Goal: Task Accomplishment & Management: Manage account settings

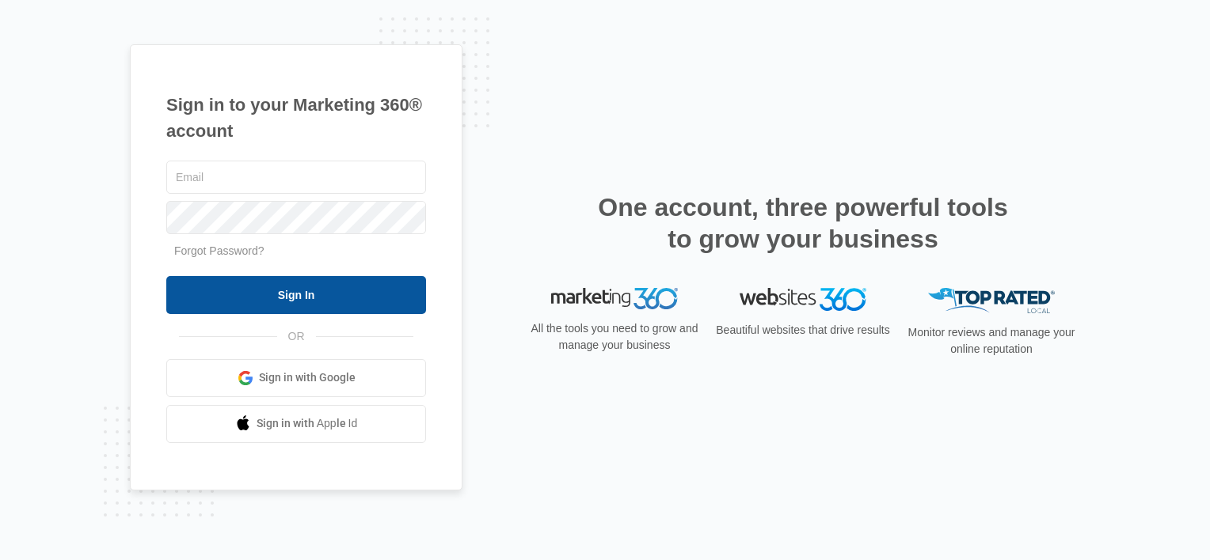
type input "[EMAIL_ADDRESS][DOMAIN_NAME]"
click at [272, 293] on input "Sign In" at bounding box center [296, 295] width 260 height 38
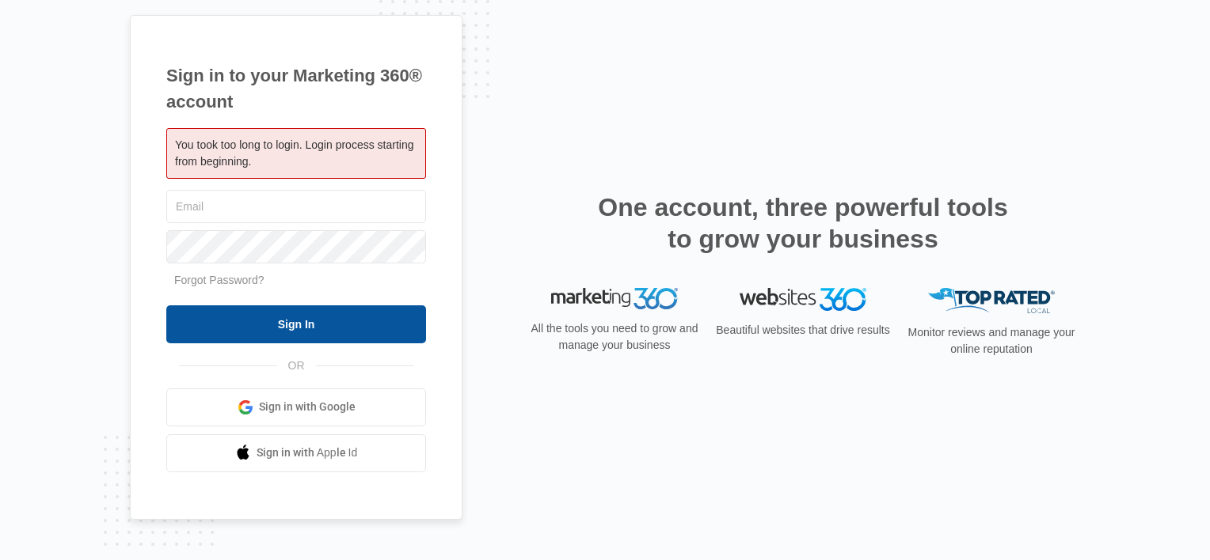
type input "[EMAIL_ADDRESS][DOMAIN_NAME]"
click at [279, 321] on input "Sign In" at bounding box center [296, 325] width 260 height 38
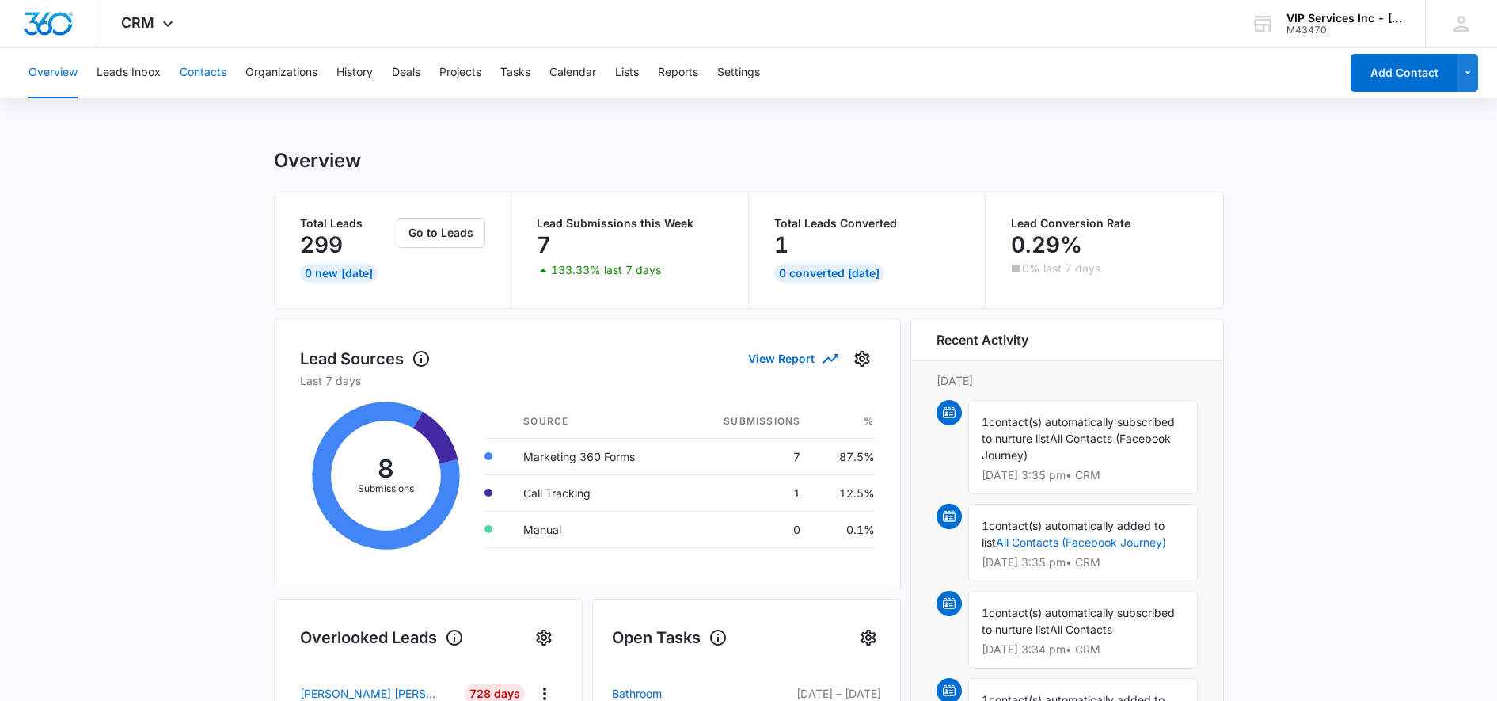
click at [208, 78] on button "Contacts" at bounding box center [203, 72] width 47 height 51
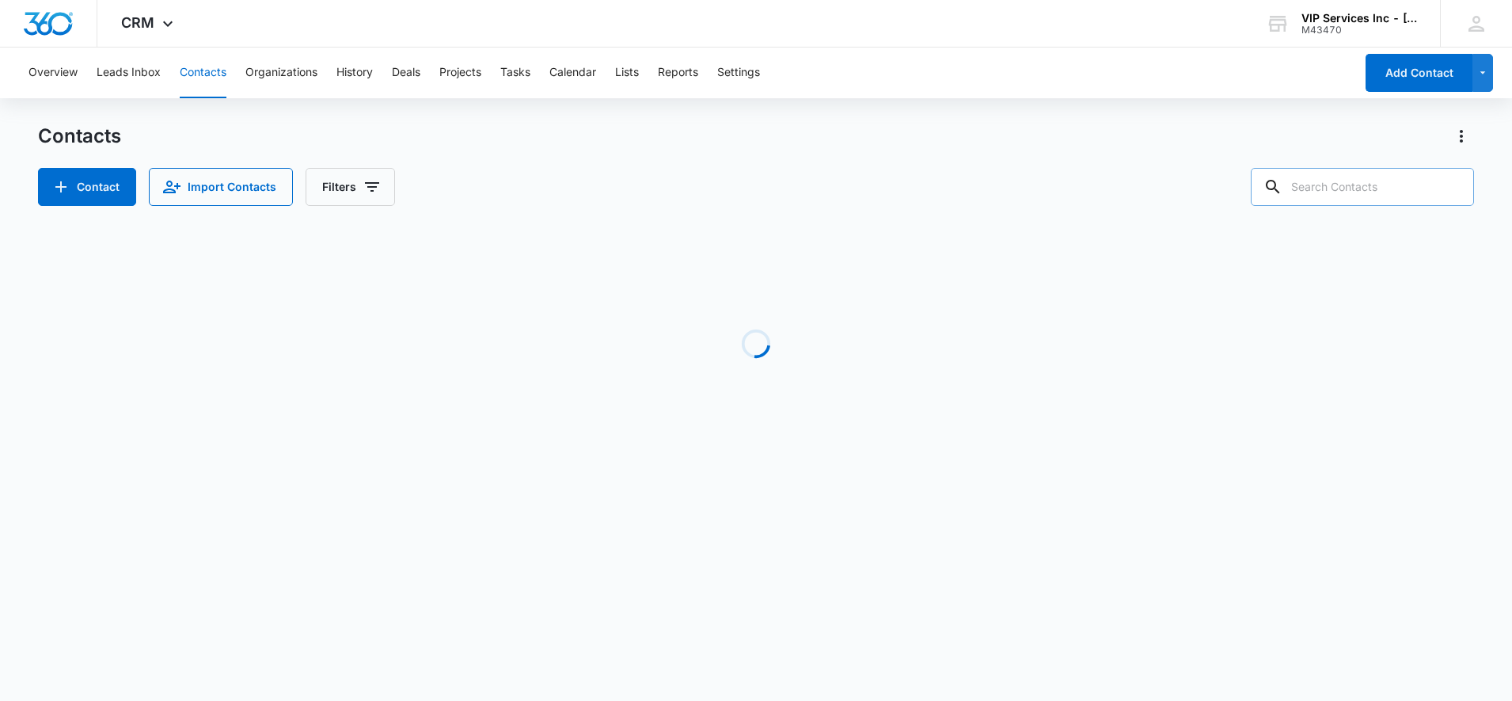
click at [1347, 195] on input "text" at bounding box center [1362, 187] width 223 height 38
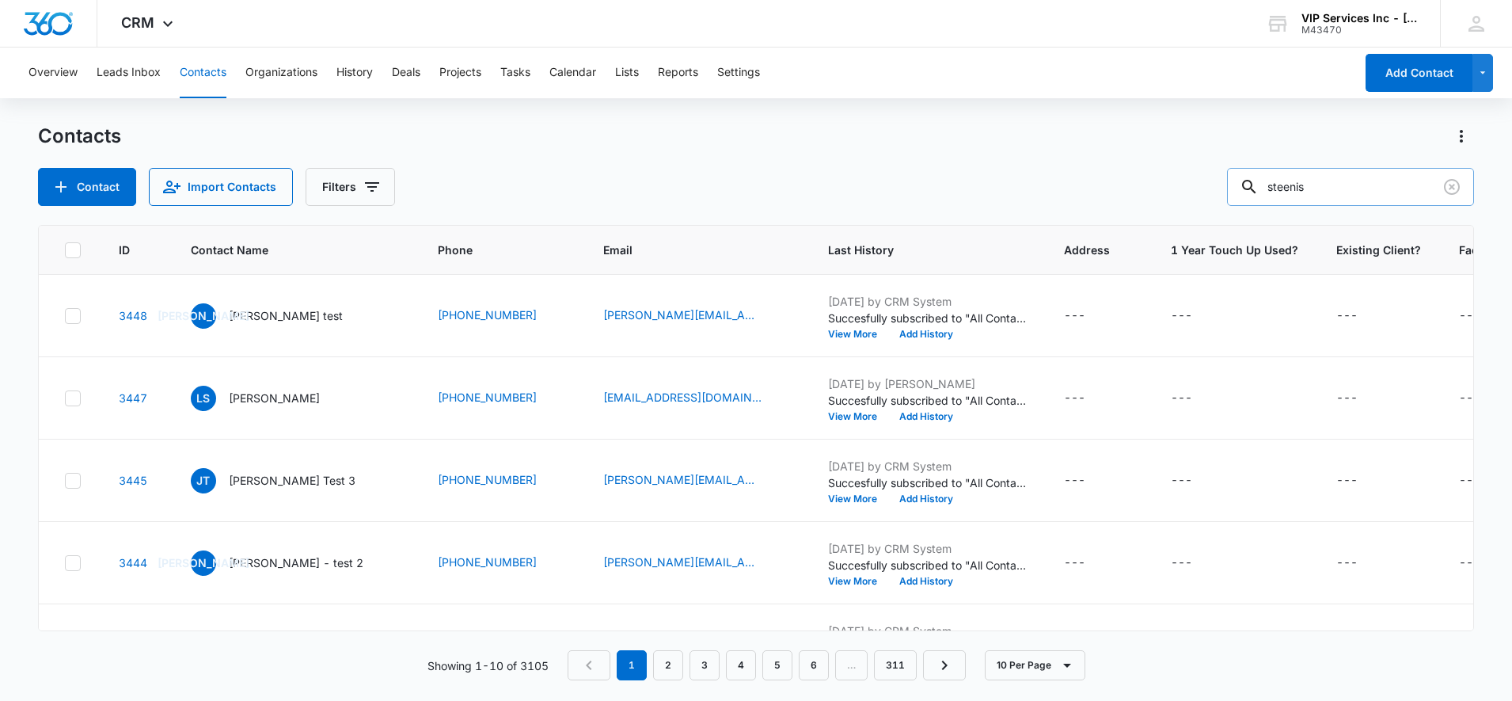
type input "steenis"
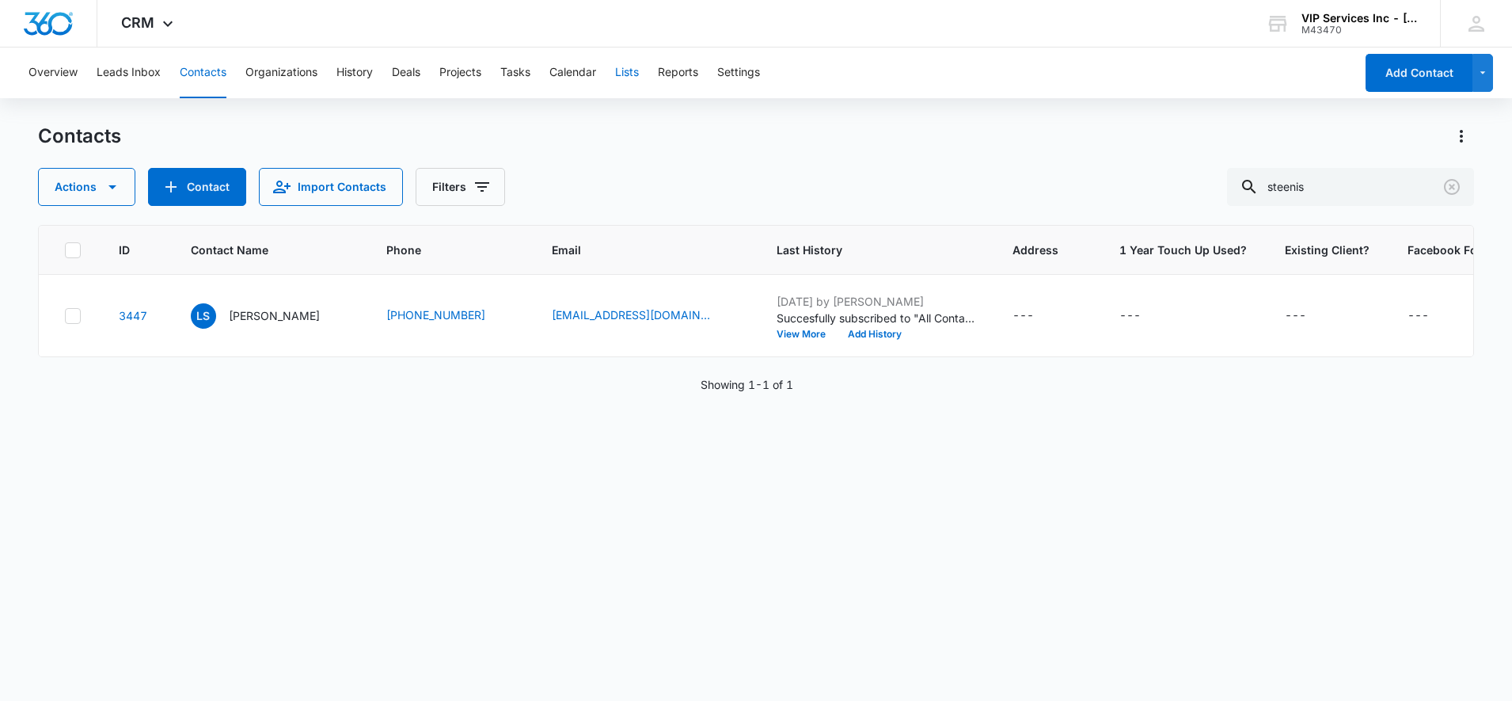
click at [626, 78] on button "Lists" at bounding box center [627, 72] width 24 height 51
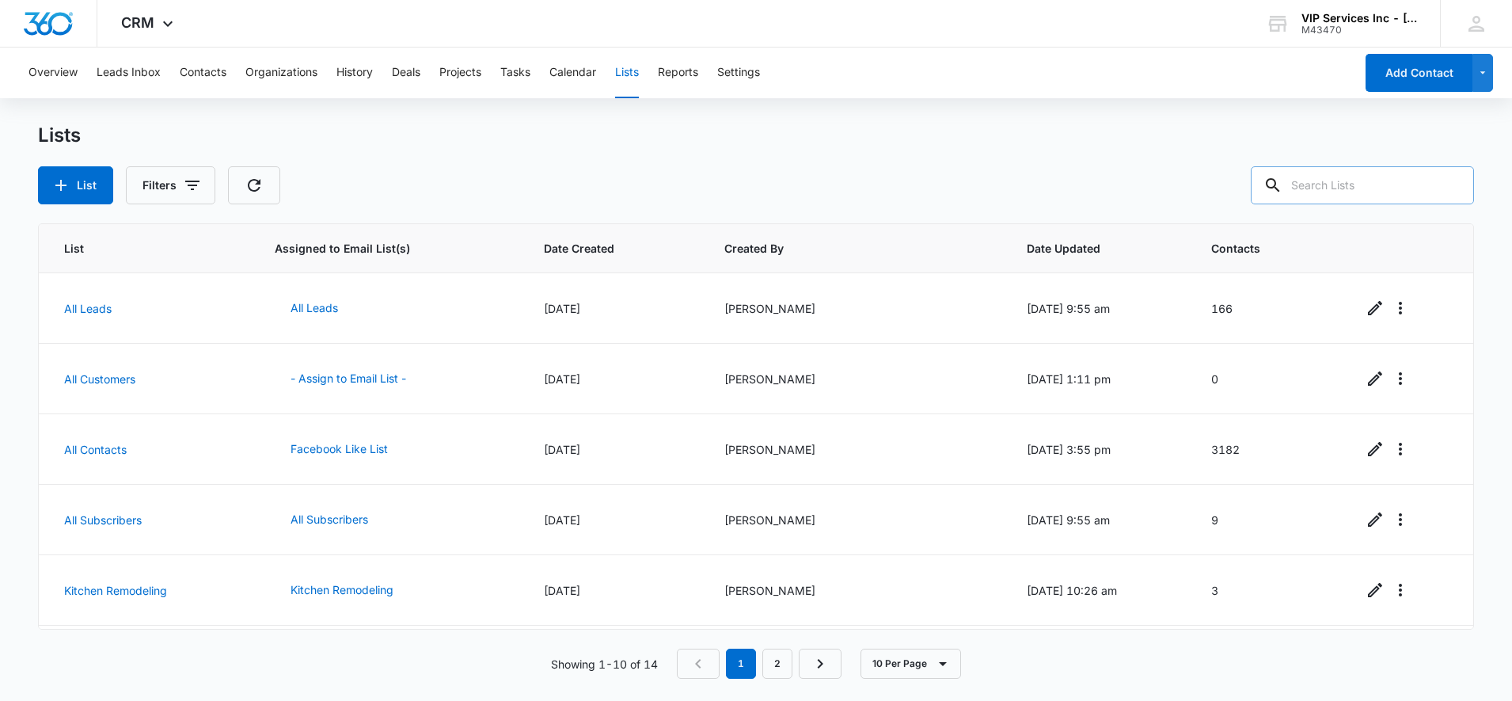
click at [1335, 186] on input "text" at bounding box center [1362, 185] width 223 height 38
type input "steenis"
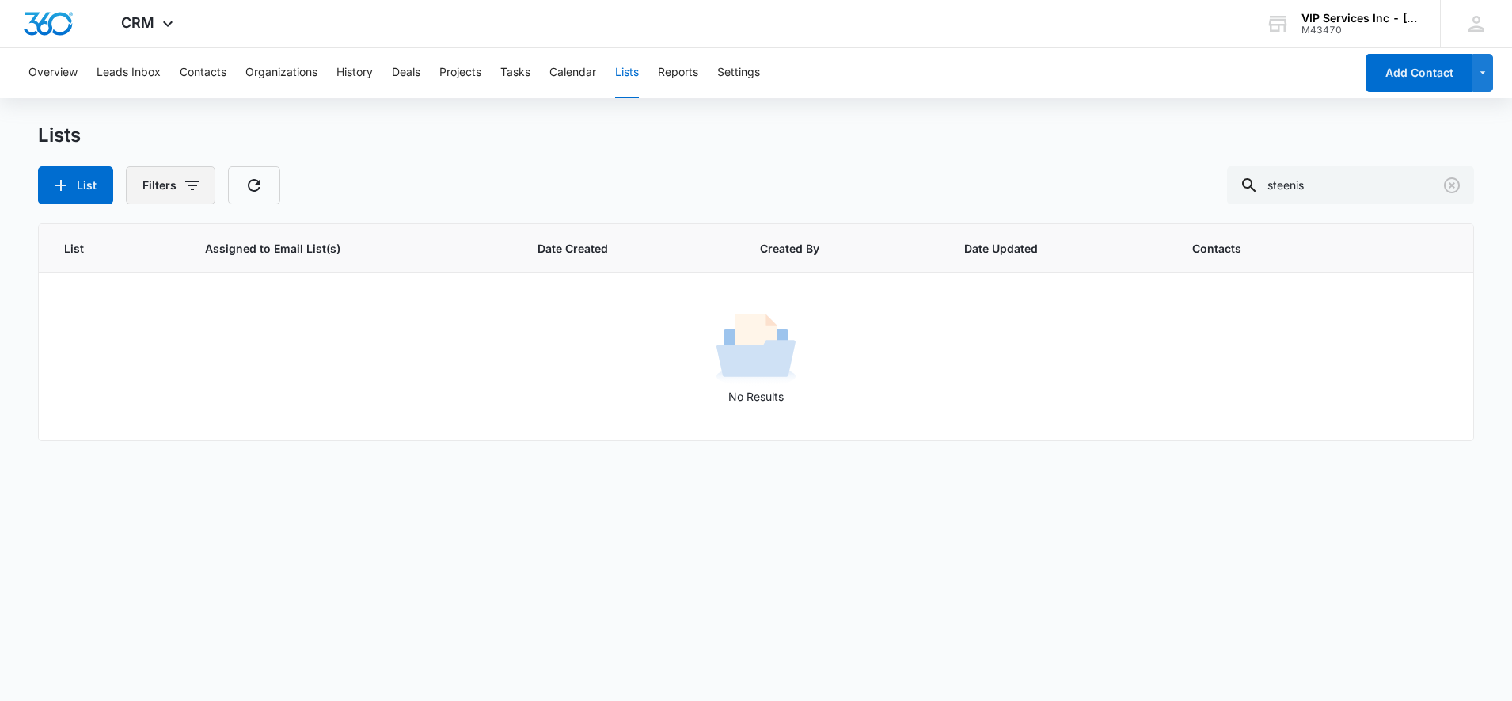
click at [174, 196] on button "Filters" at bounding box center [170, 185] width 89 height 38
click at [1296, 182] on input "steenis" at bounding box center [1350, 185] width 247 height 38
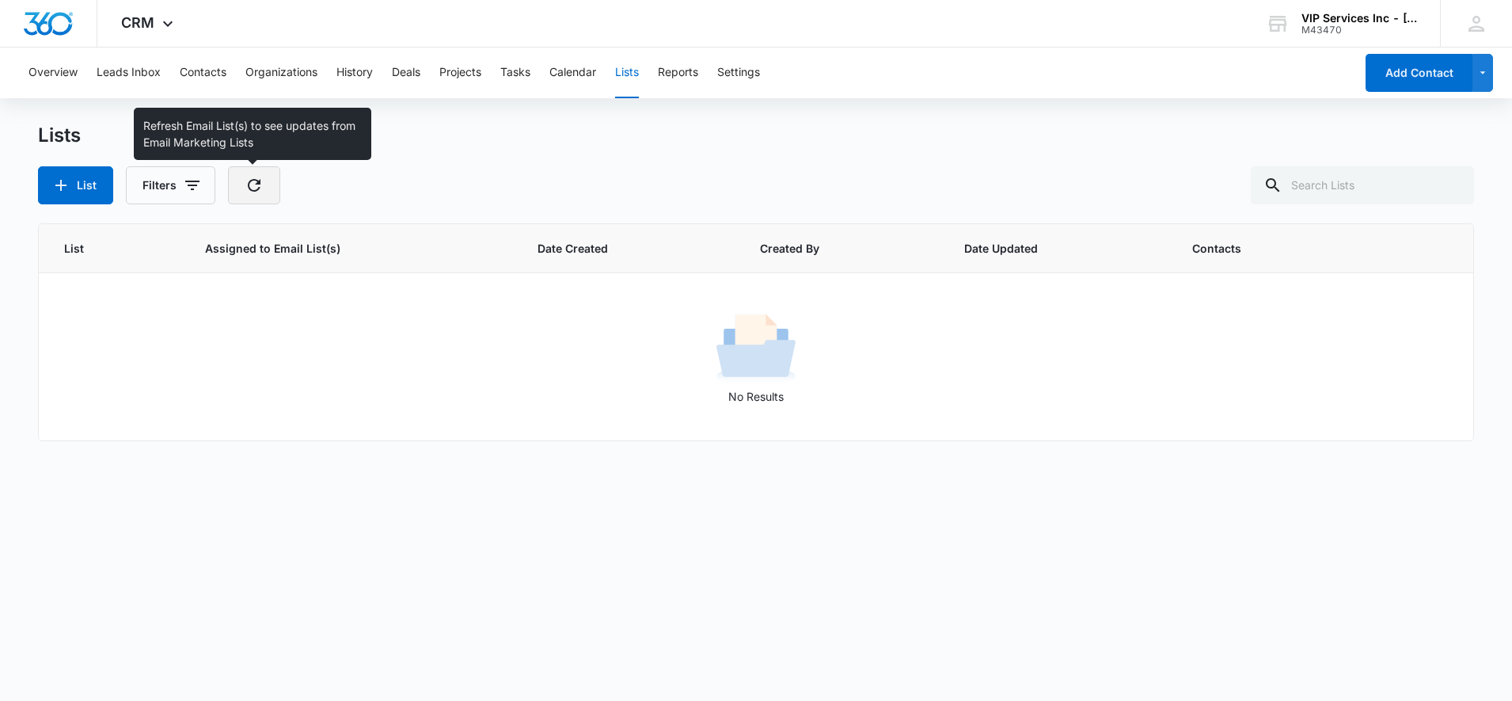
click at [245, 194] on icon "button" at bounding box center [254, 185] width 19 height 19
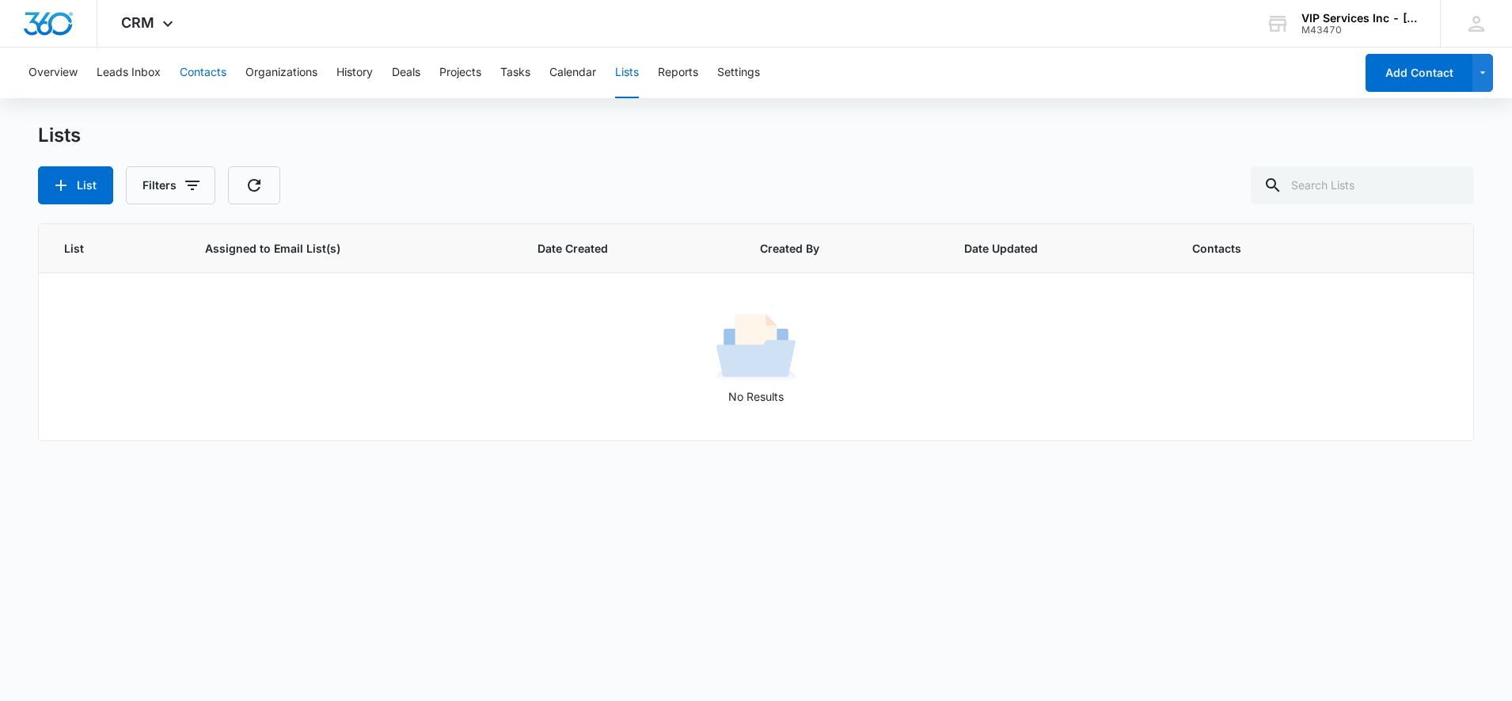
click at [217, 70] on button "Contacts" at bounding box center [203, 72] width 47 height 51
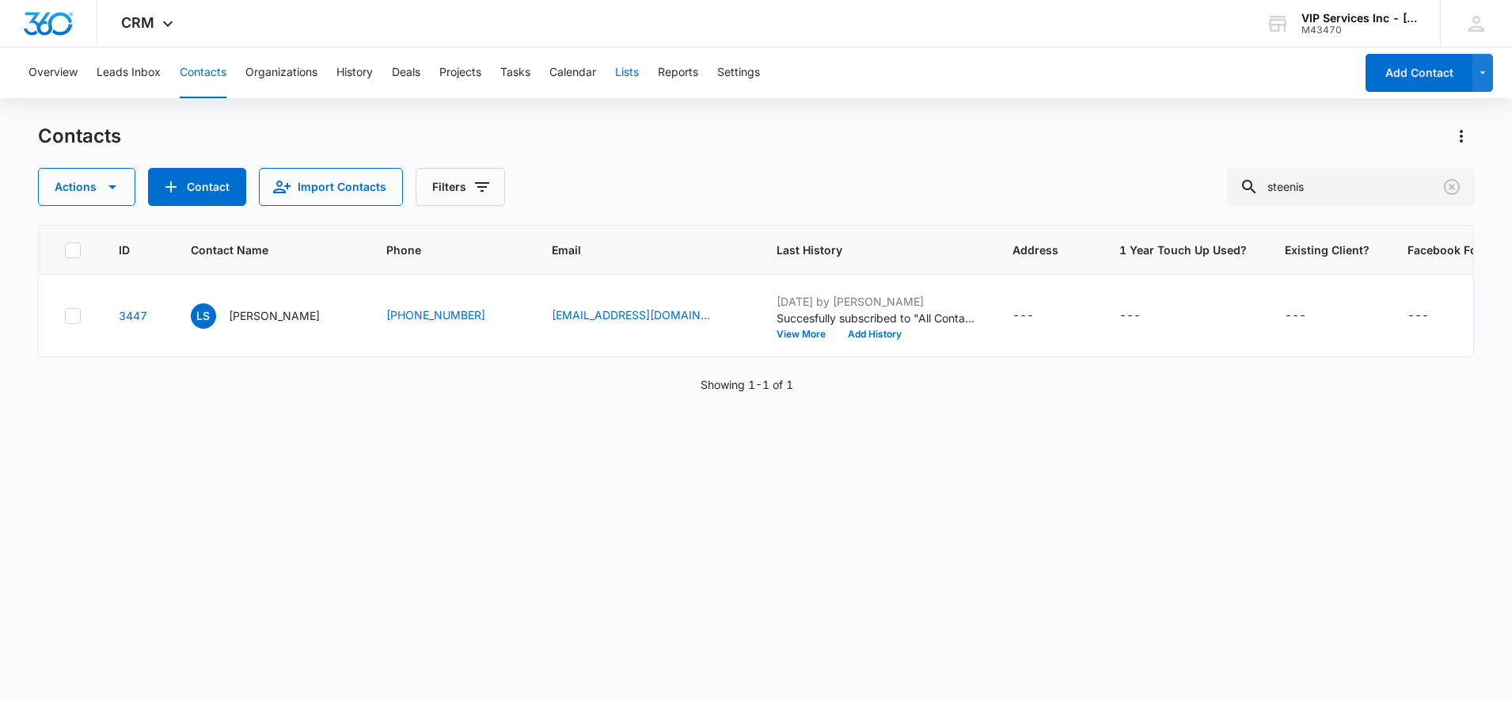
click at [629, 77] on button "Lists" at bounding box center [627, 72] width 24 height 51
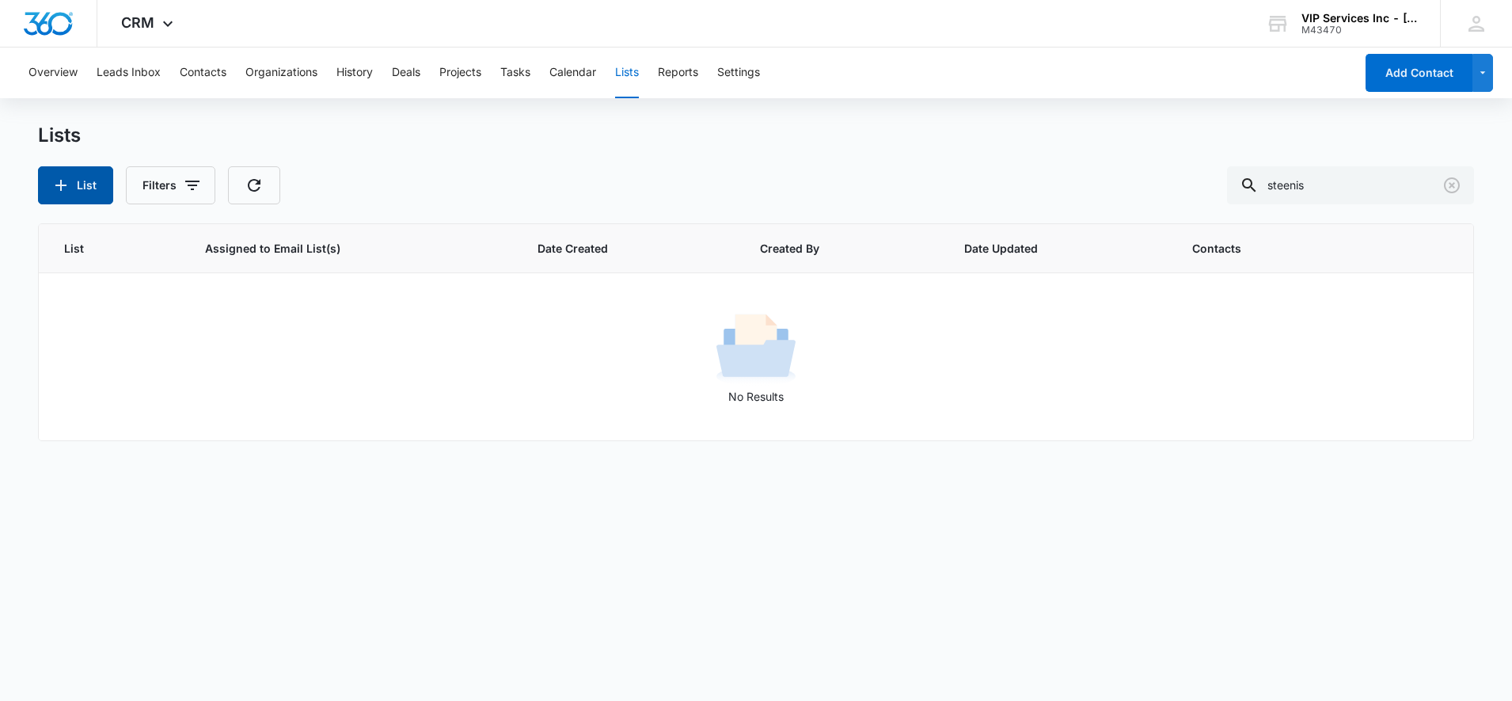
click at [74, 189] on button "List" at bounding box center [75, 185] width 75 height 38
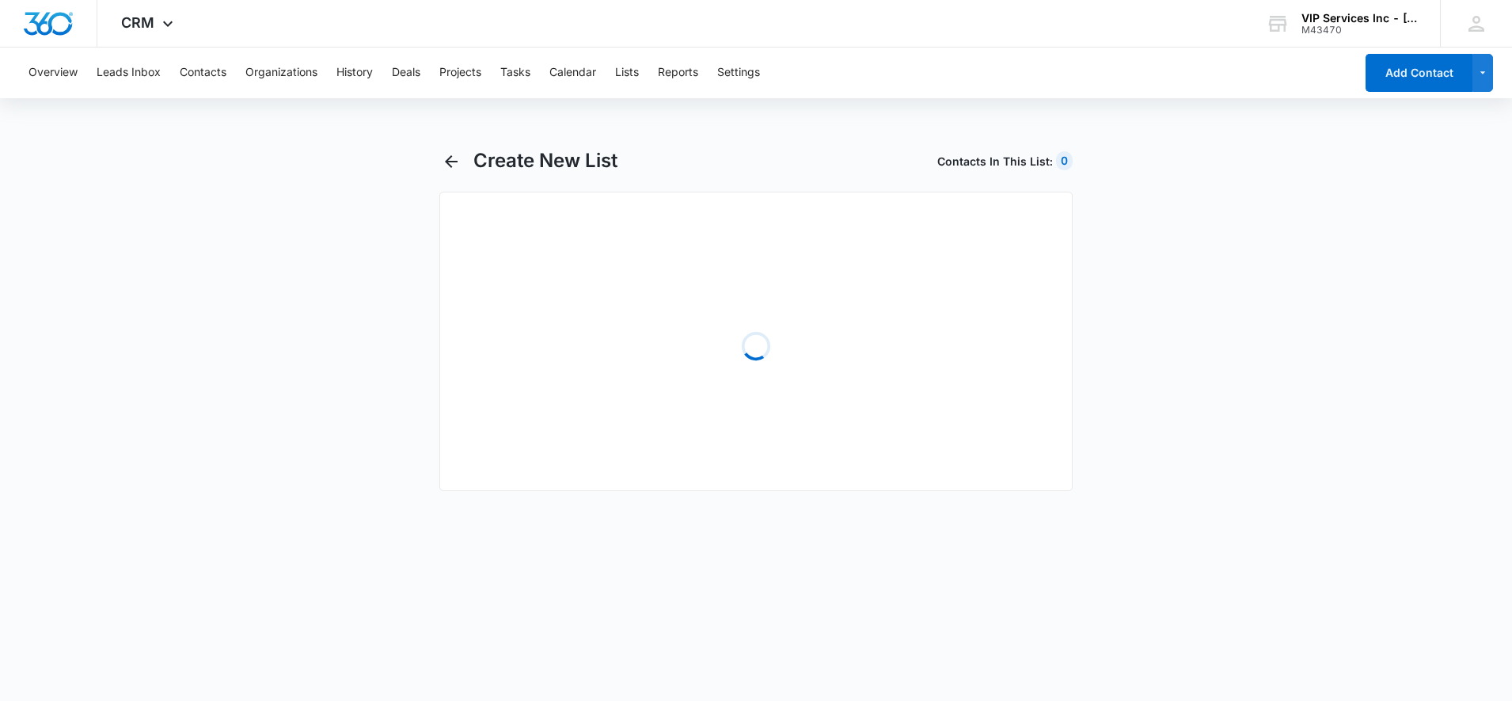
select select "31"
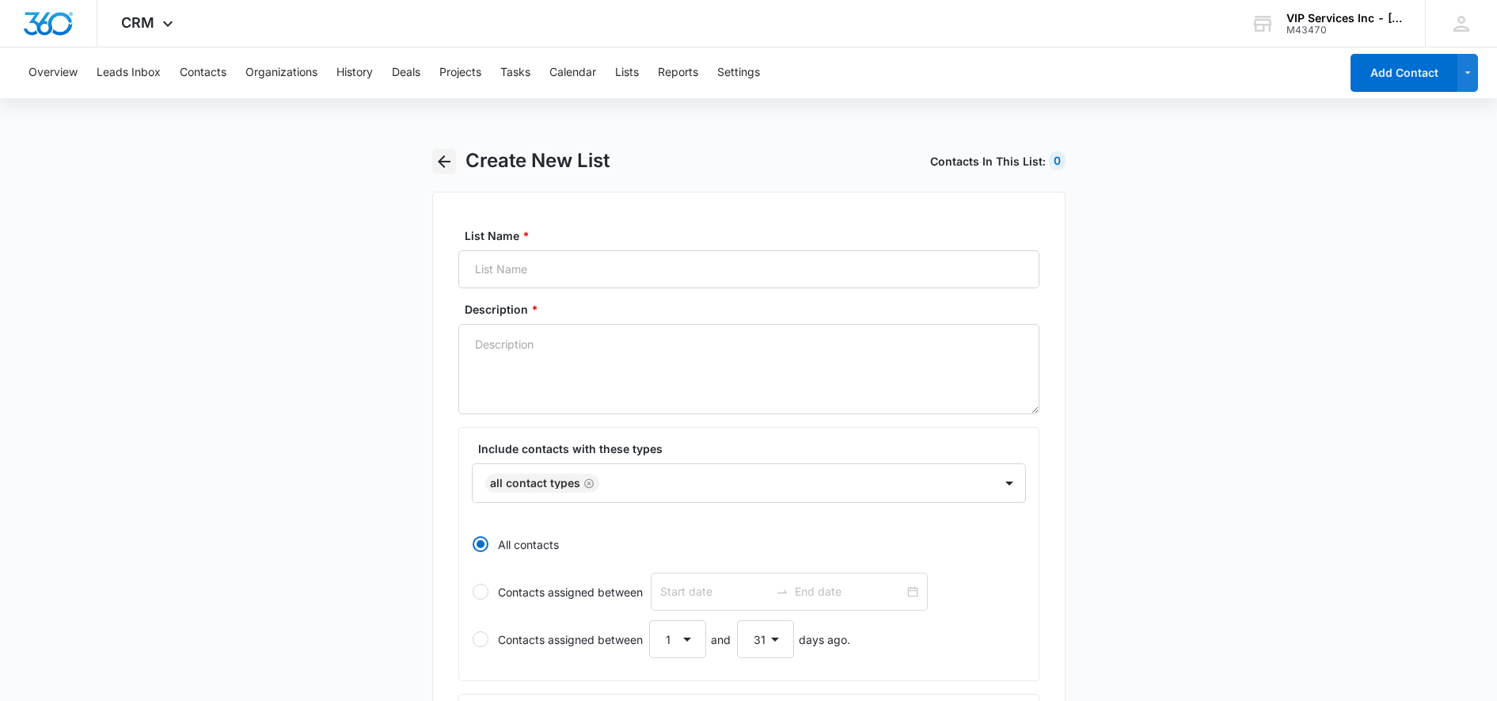
click at [448, 160] on icon "button" at bounding box center [444, 161] width 19 height 19
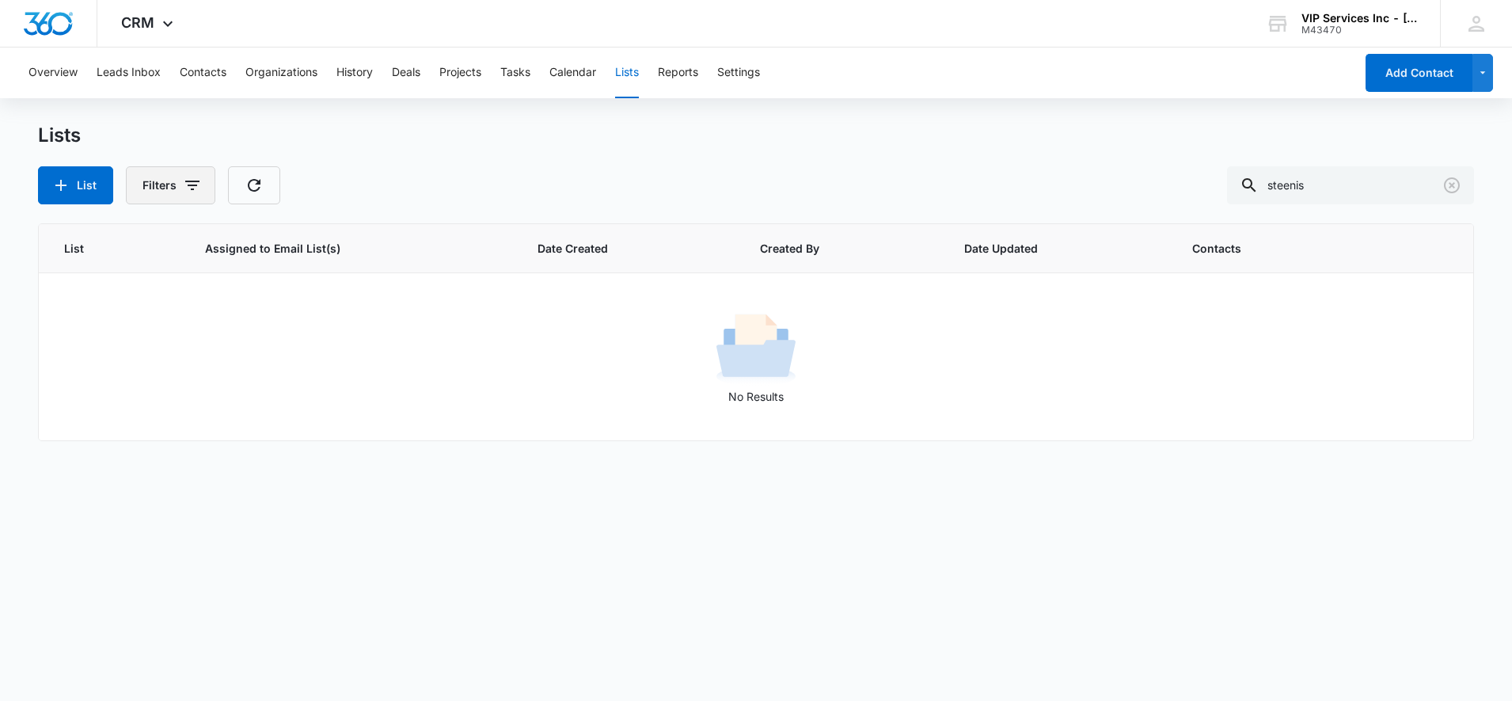
click at [172, 189] on button "Filters" at bounding box center [170, 185] width 89 height 38
click at [253, 305] on button "Clear All" at bounding box center [236, 300] width 182 height 30
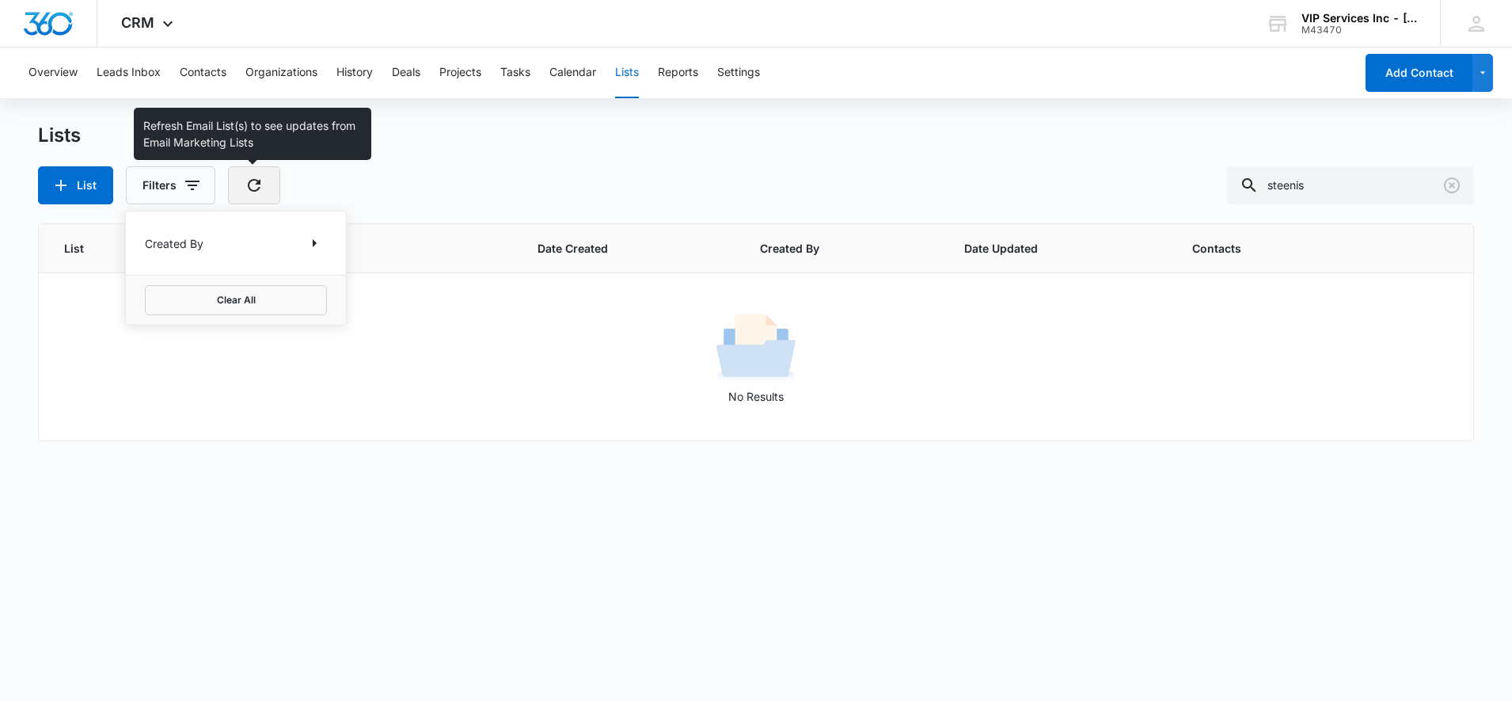
click at [250, 191] on icon "button" at bounding box center [254, 185] width 13 height 13
click at [252, 191] on icon "Loading" at bounding box center [254, 185] width 19 height 19
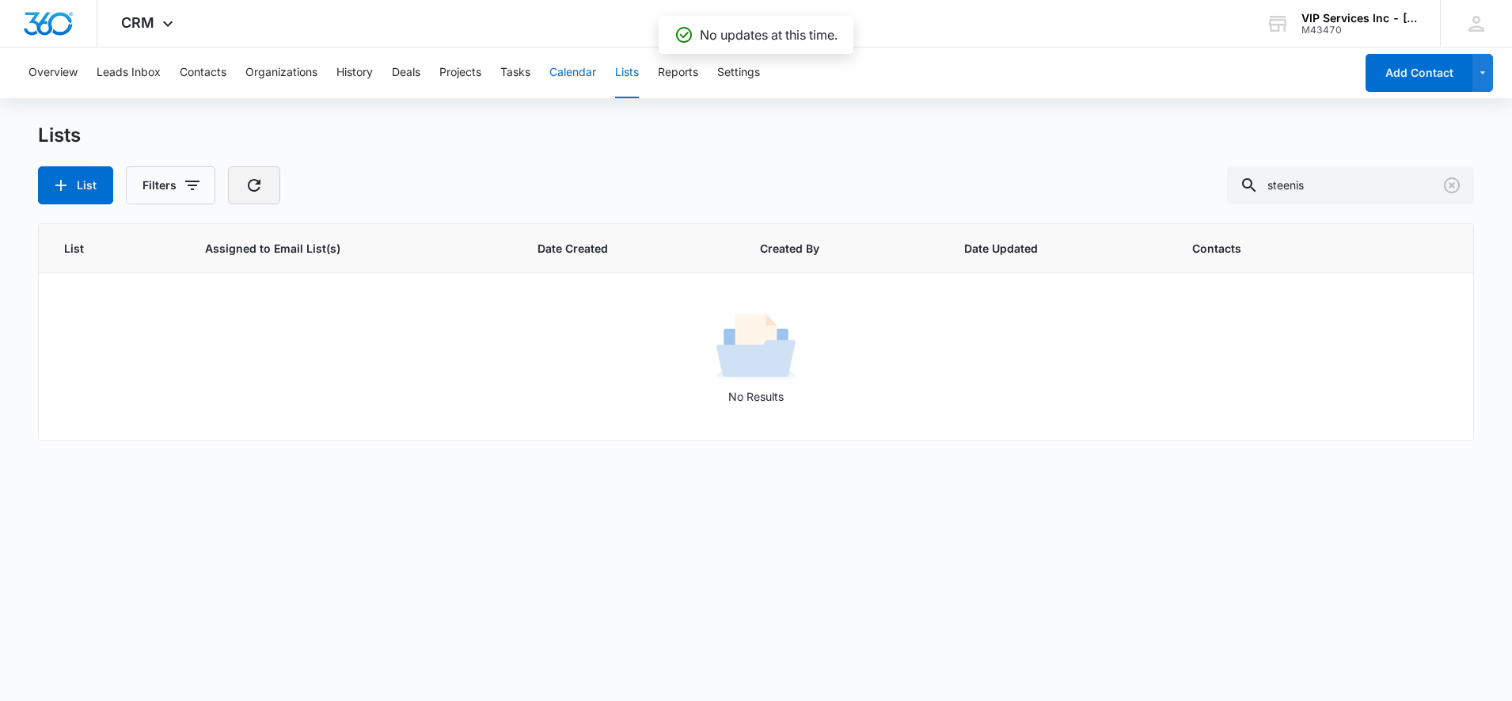
click at [564, 66] on button "Calendar" at bounding box center [572, 72] width 47 height 51
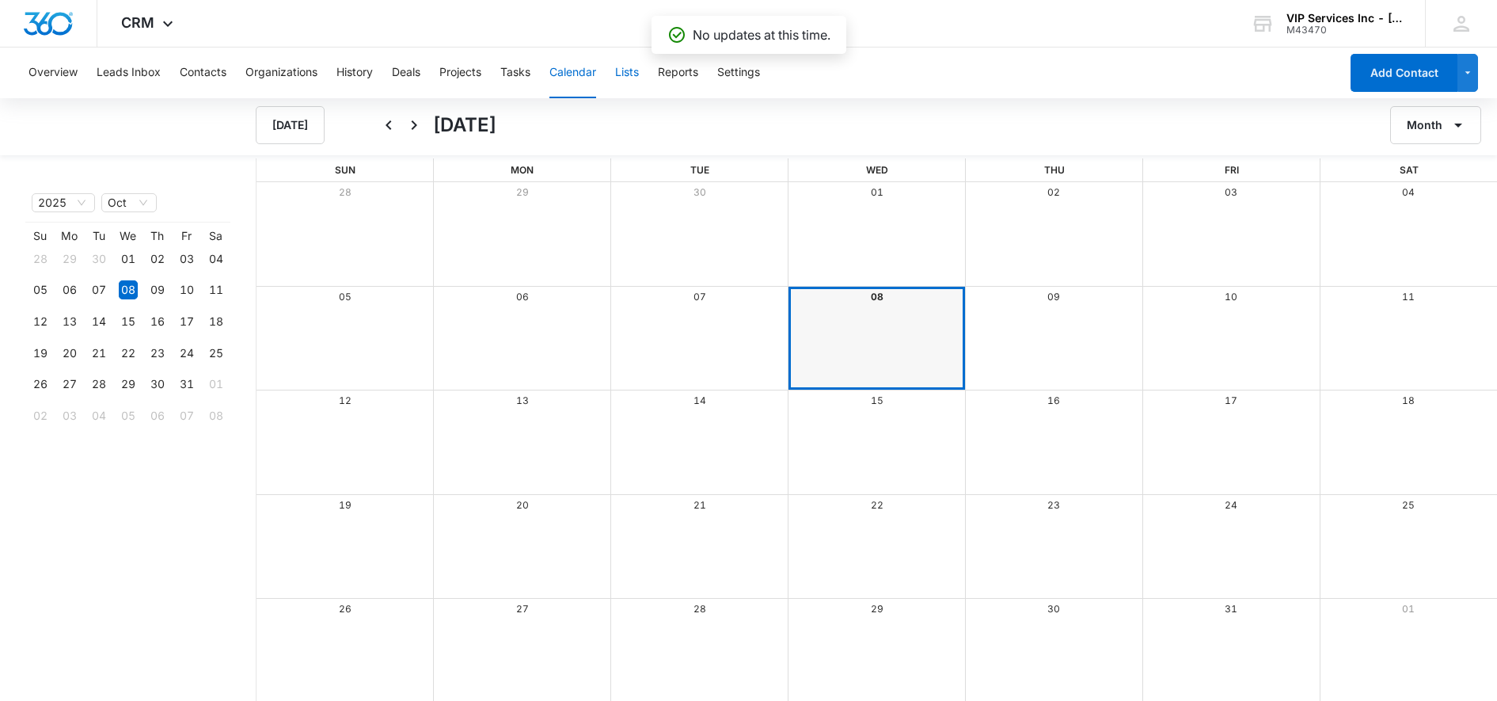
click at [636, 72] on button "Lists" at bounding box center [627, 72] width 24 height 51
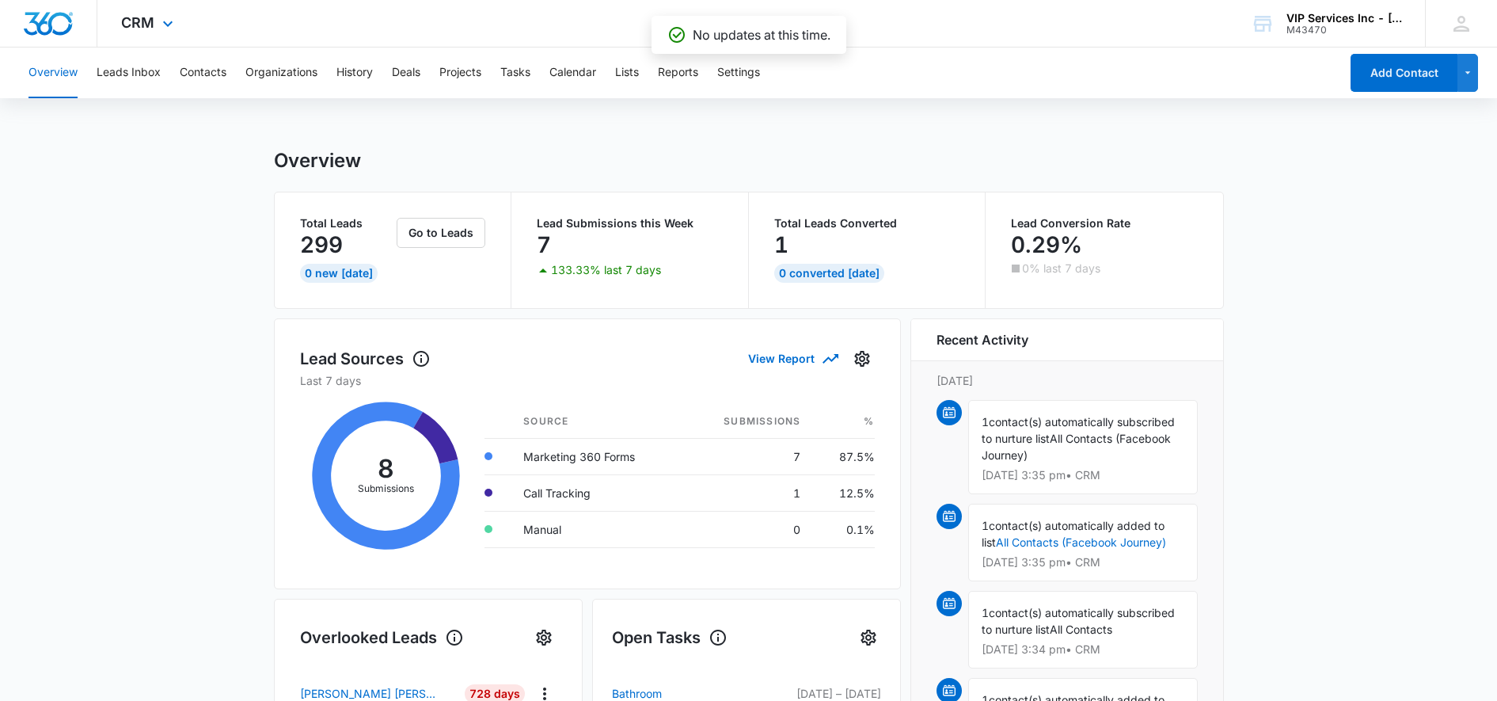
click at [126, 11] on div "CRM Apps Reputation Websites Forms CRM Email Social Payments POS Content Ads In…" at bounding box center [149, 23] width 104 height 47
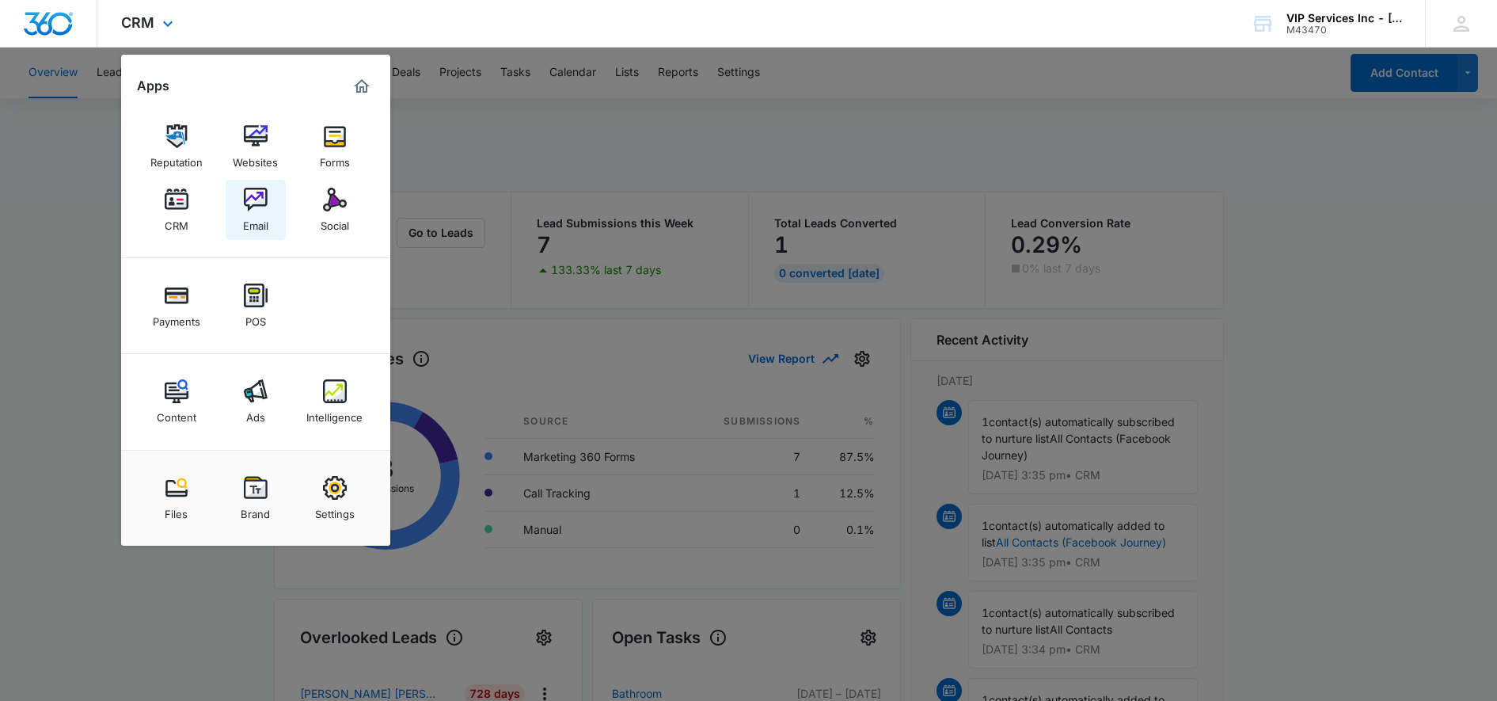
click at [241, 212] on link "Email" at bounding box center [256, 210] width 60 height 60
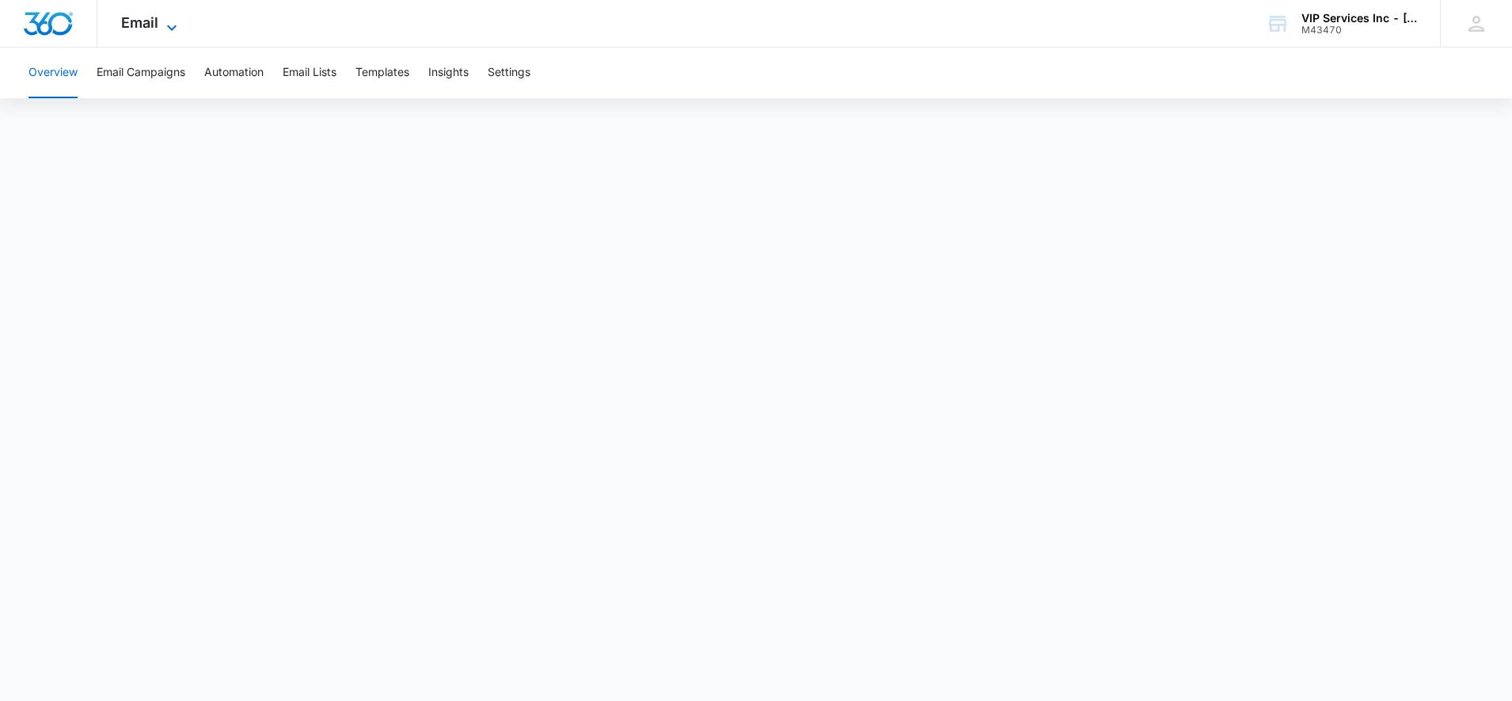
click at [145, 28] on span "Email" at bounding box center [139, 22] width 37 height 17
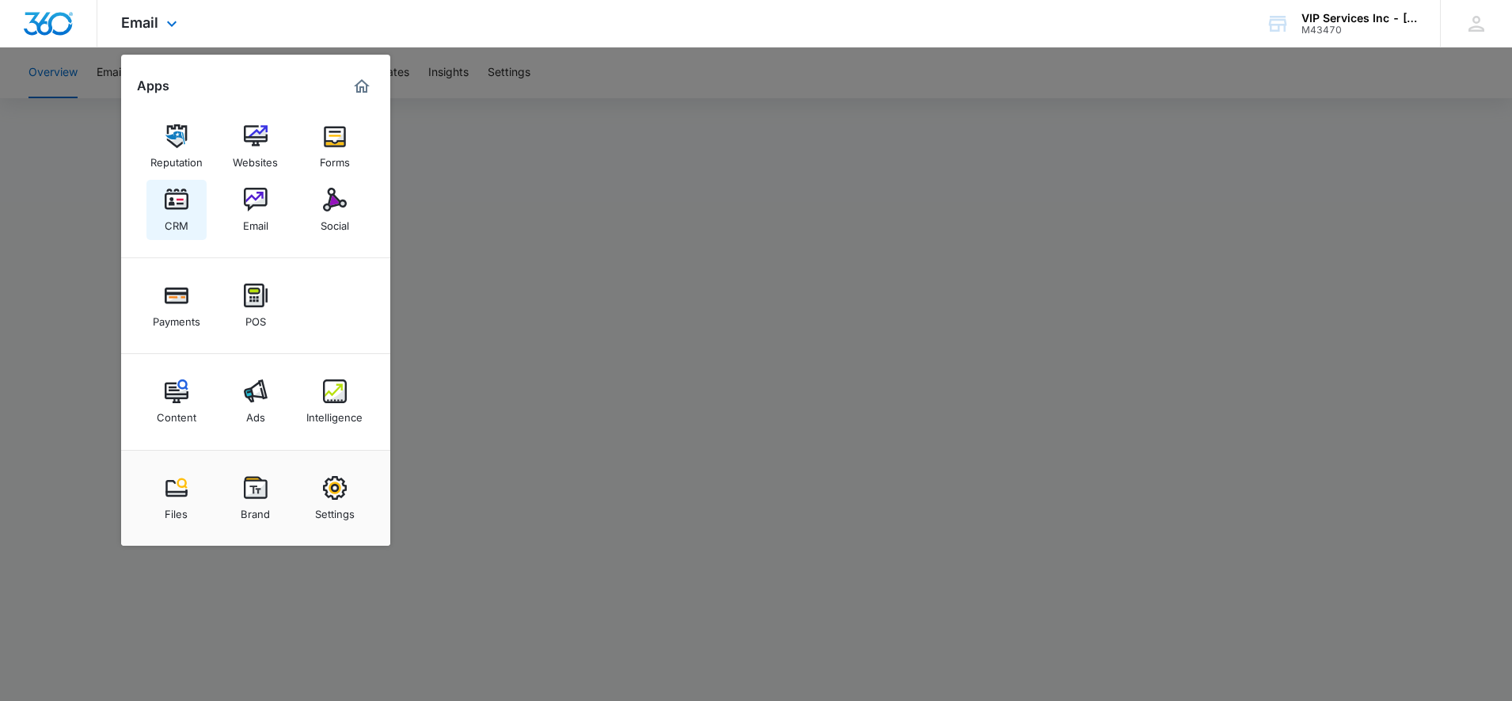
click at [178, 209] on img at bounding box center [177, 200] width 24 height 24
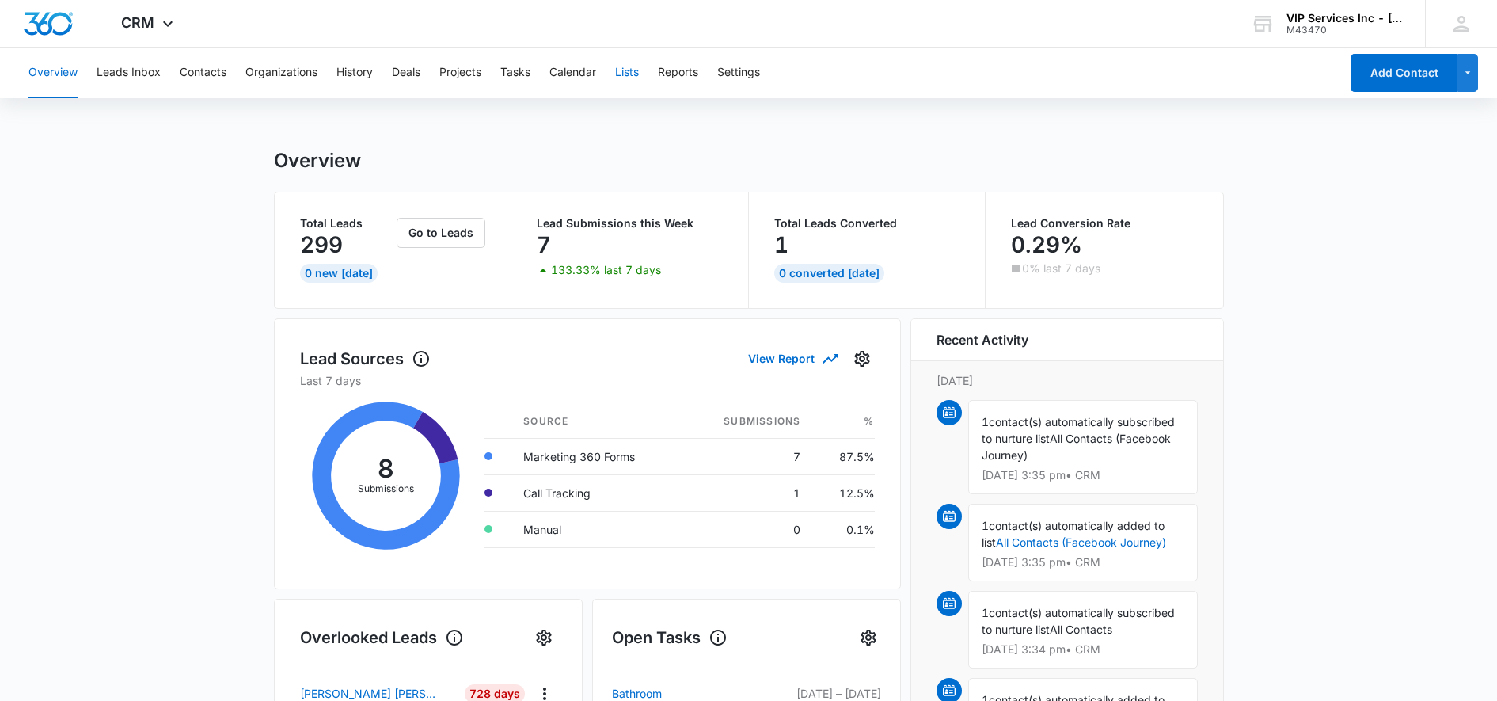
click at [636, 70] on button "Lists" at bounding box center [627, 72] width 24 height 51
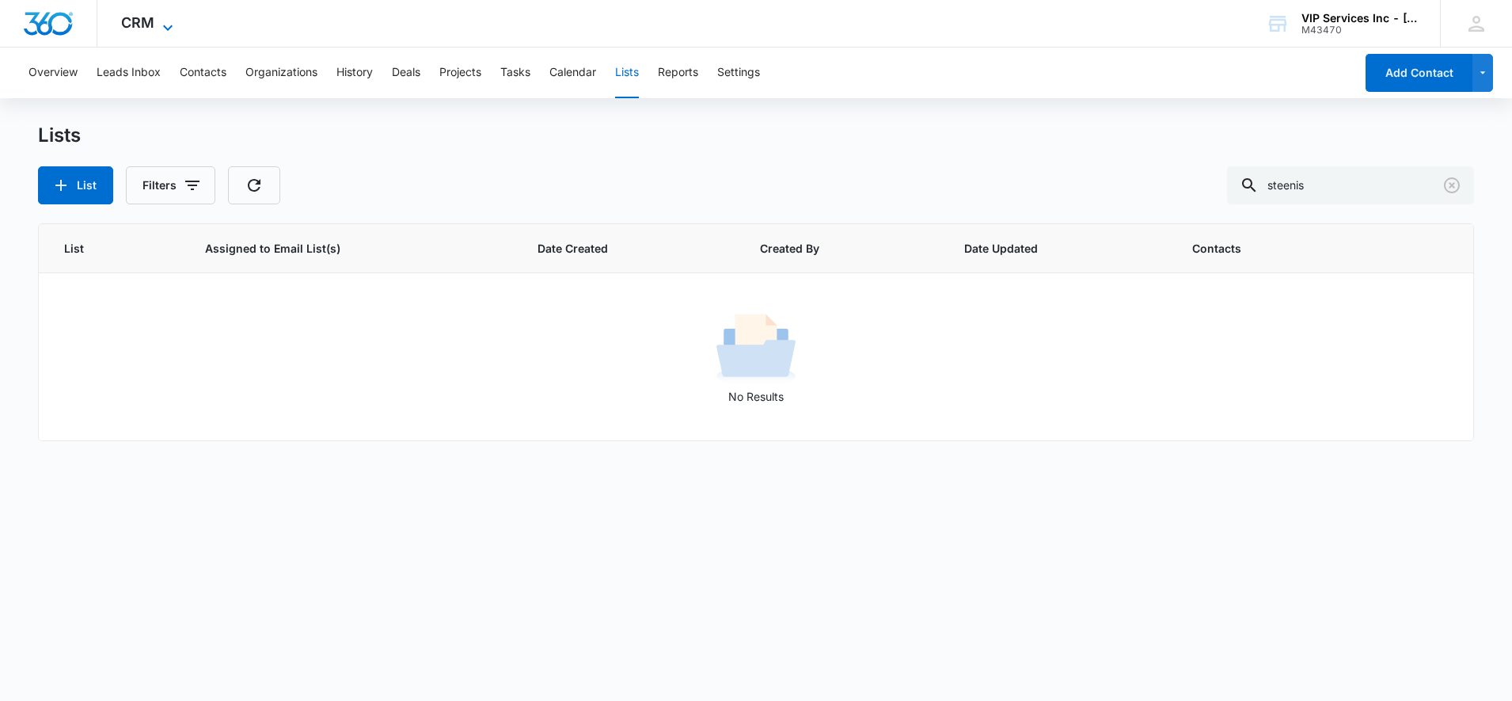
click at [143, 29] on span "CRM" at bounding box center [137, 22] width 33 height 17
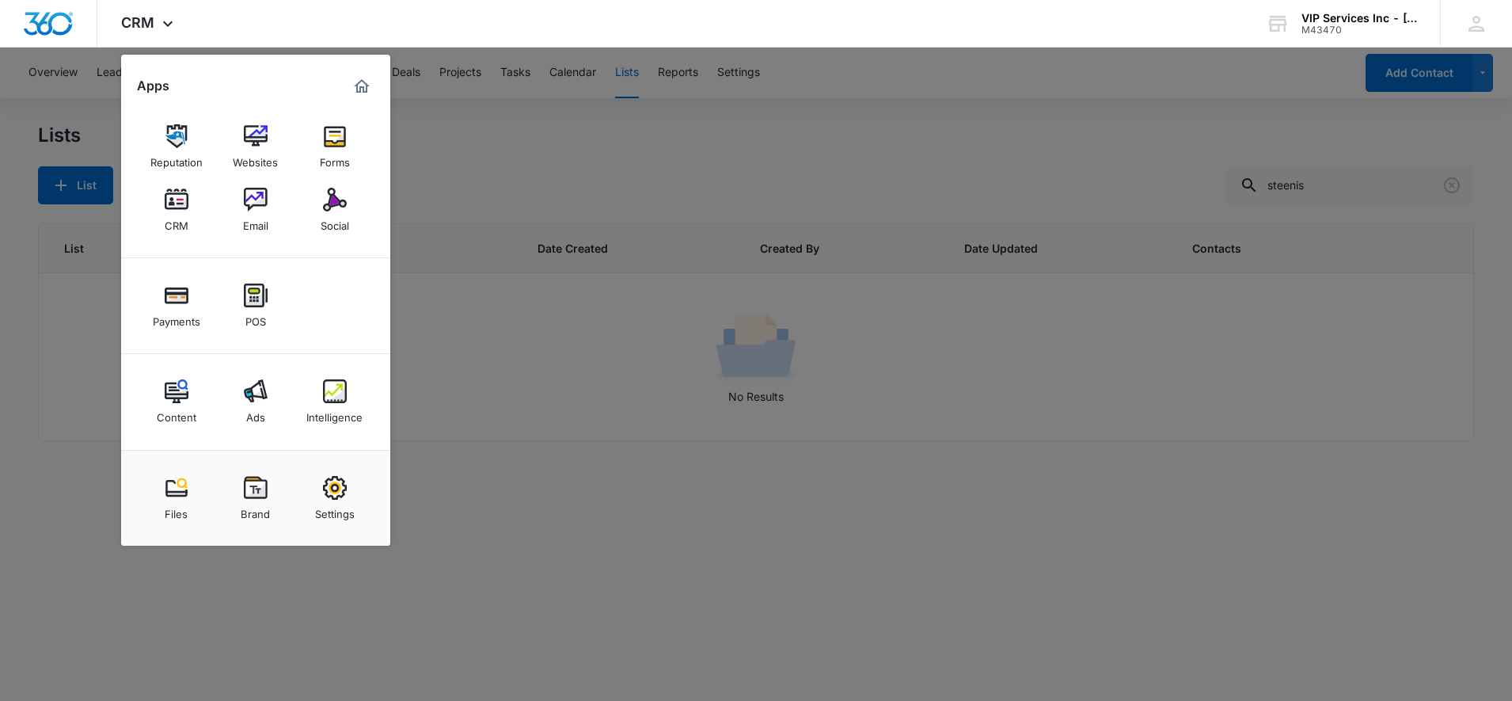
click at [260, 207] on img at bounding box center [256, 200] width 24 height 24
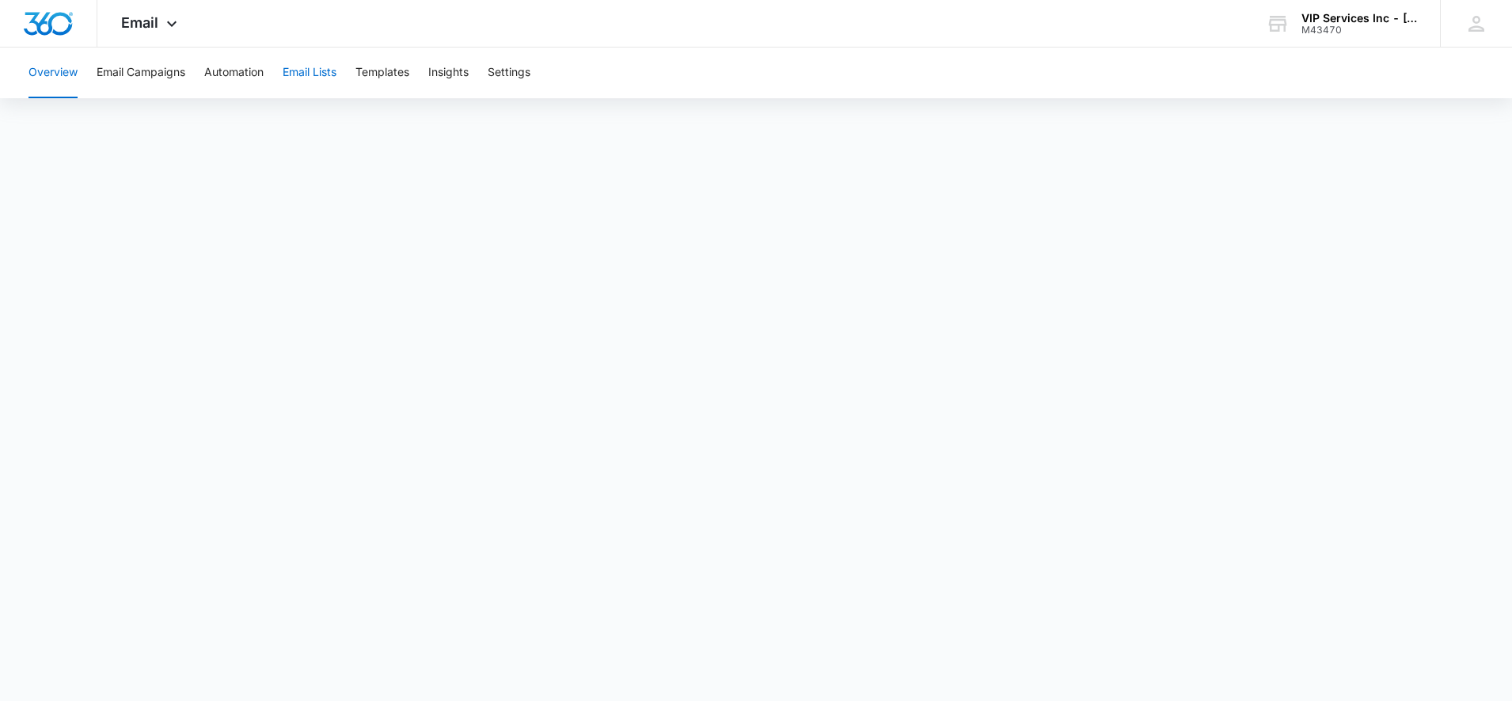
click at [296, 80] on button "Email Lists" at bounding box center [310, 72] width 54 height 51
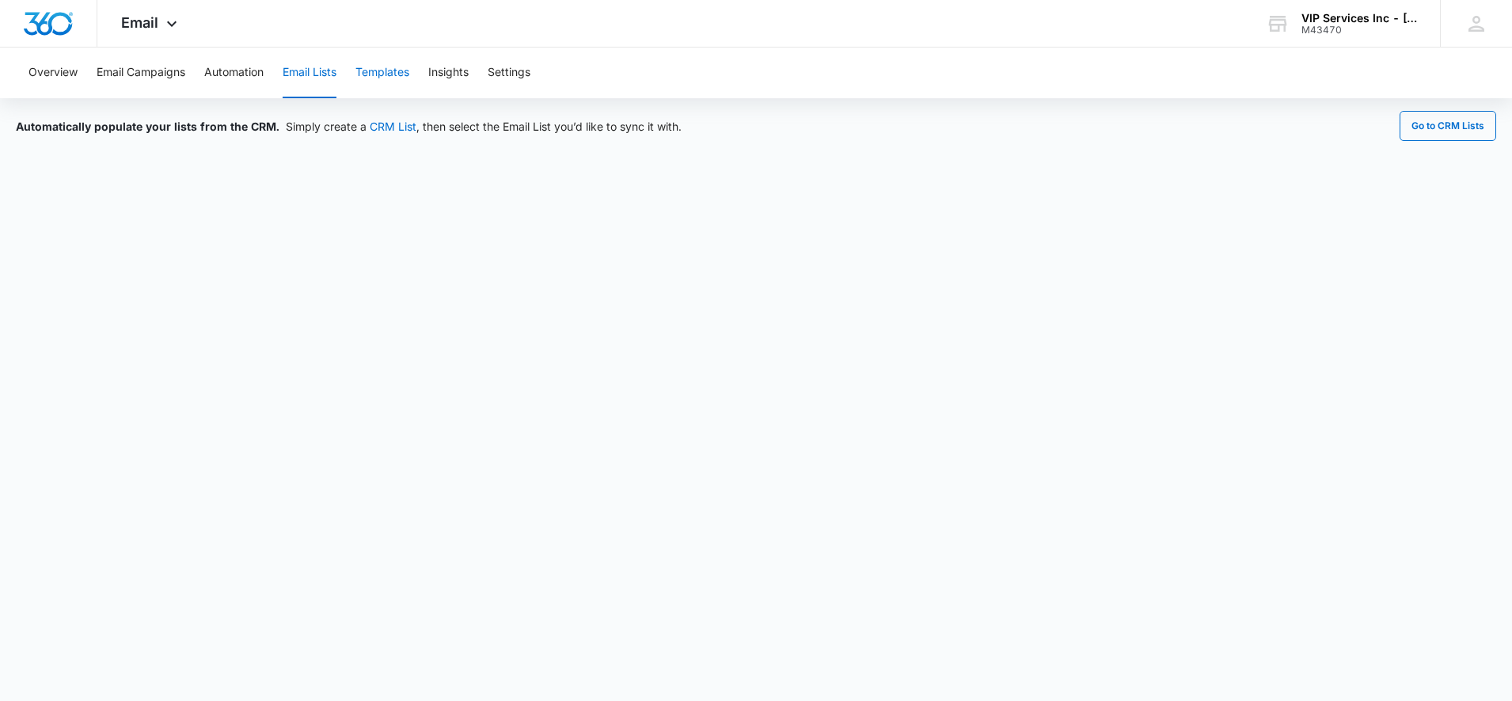
click at [370, 74] on button "Templates" at bounding box center [382, 72] width 54 height 51
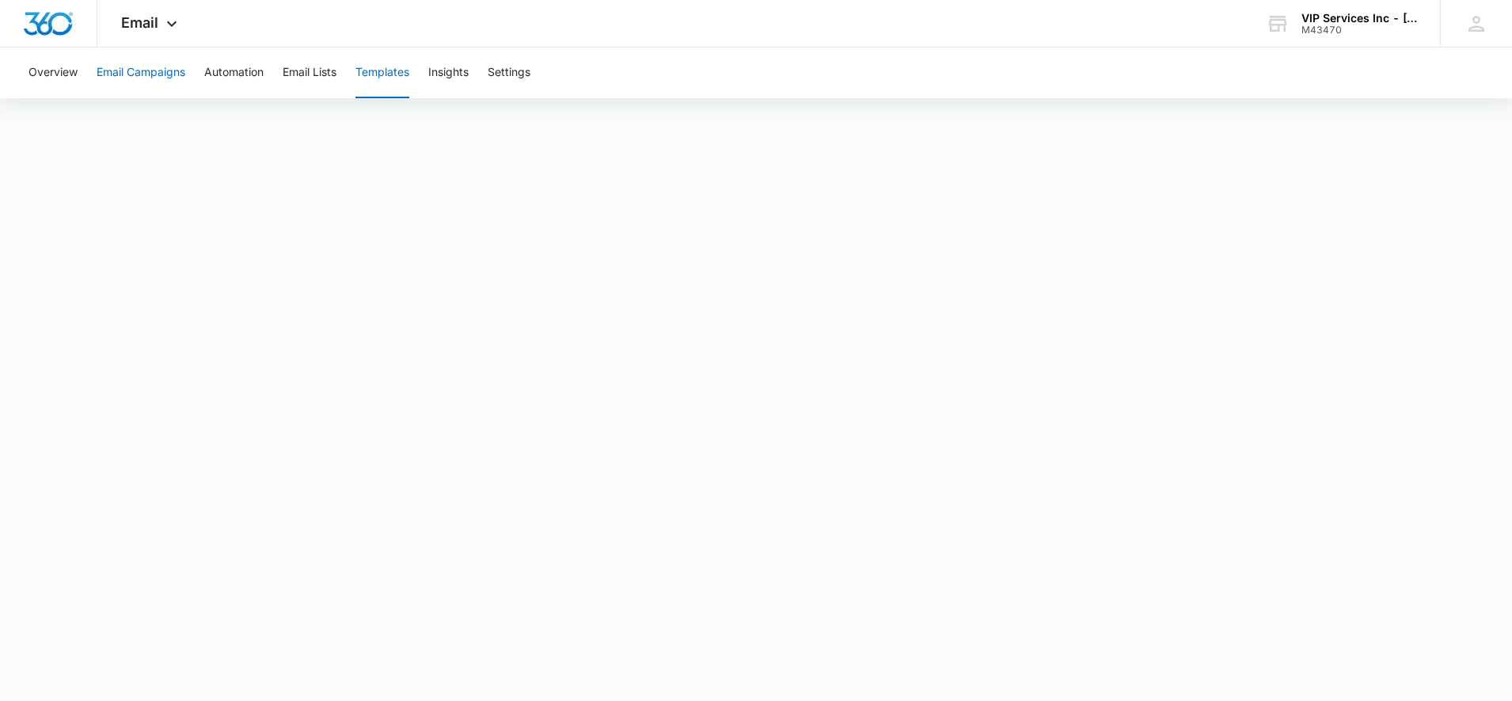
click at [134, 74] on button "Email Campaigns" at bounding box center [141, 72] width 89 height 51
click at [156, 23] on span "Email" at bounding box center [139, 22] width 37 height 17
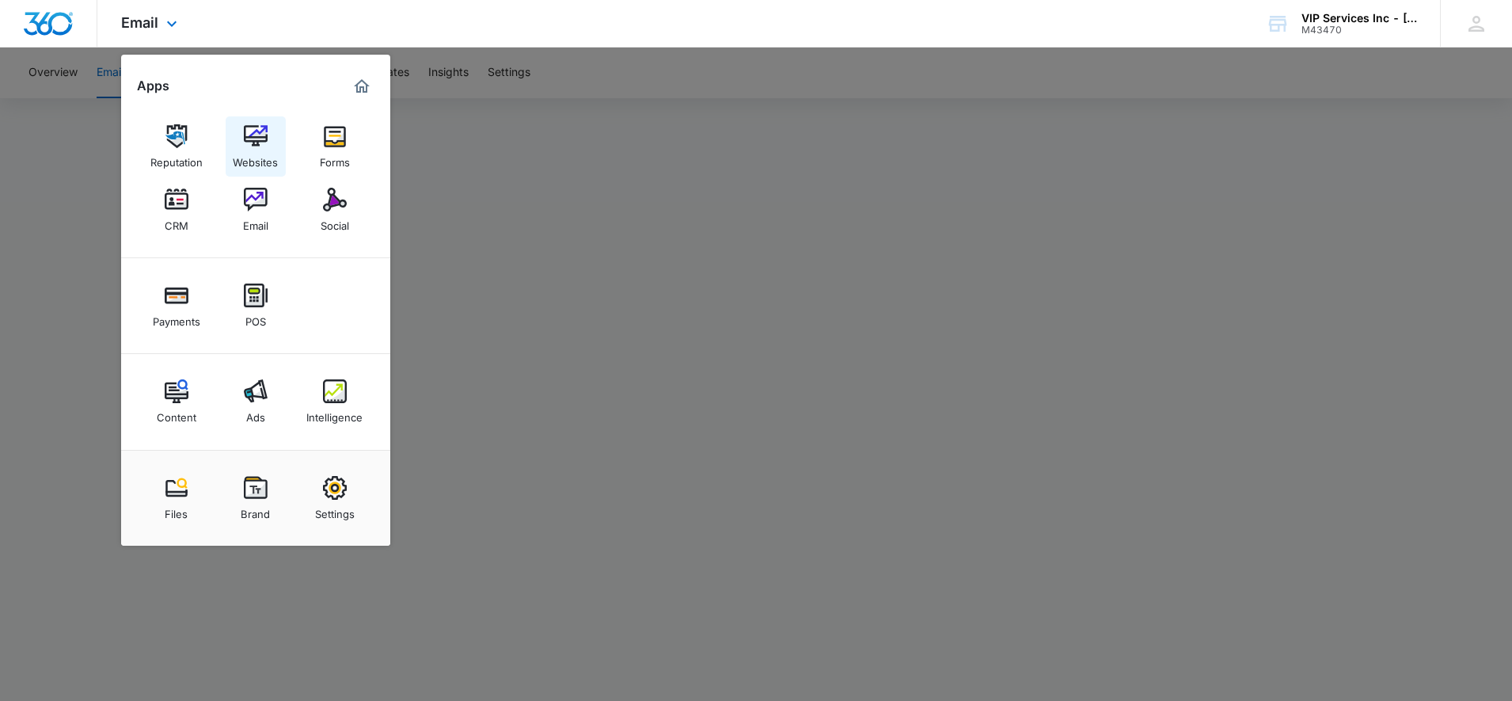
click at [267, 156] on div "Websites" at bounding box center [255, 158] width 45 height 21
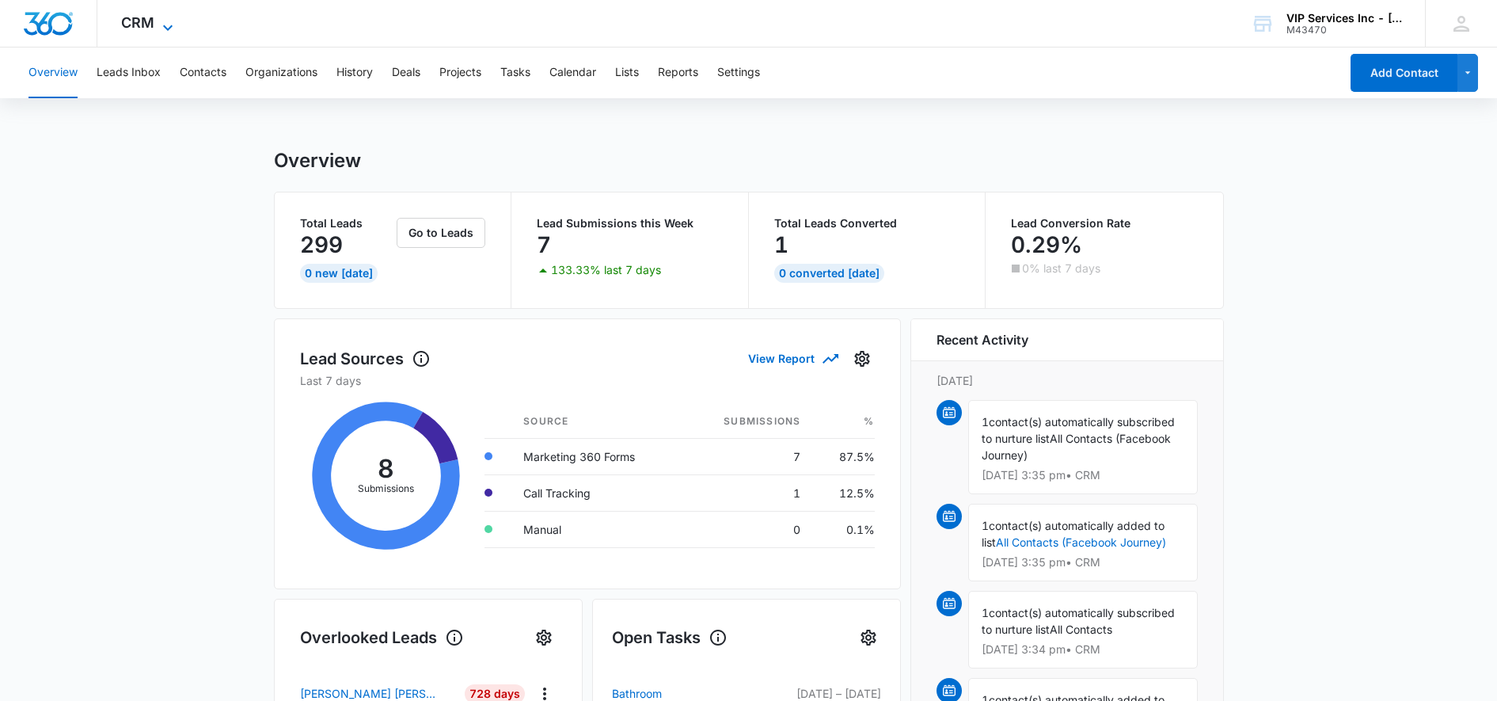
click at [151, 21] on span "CRM" at bounding box center [137, 22] width 33 height 17
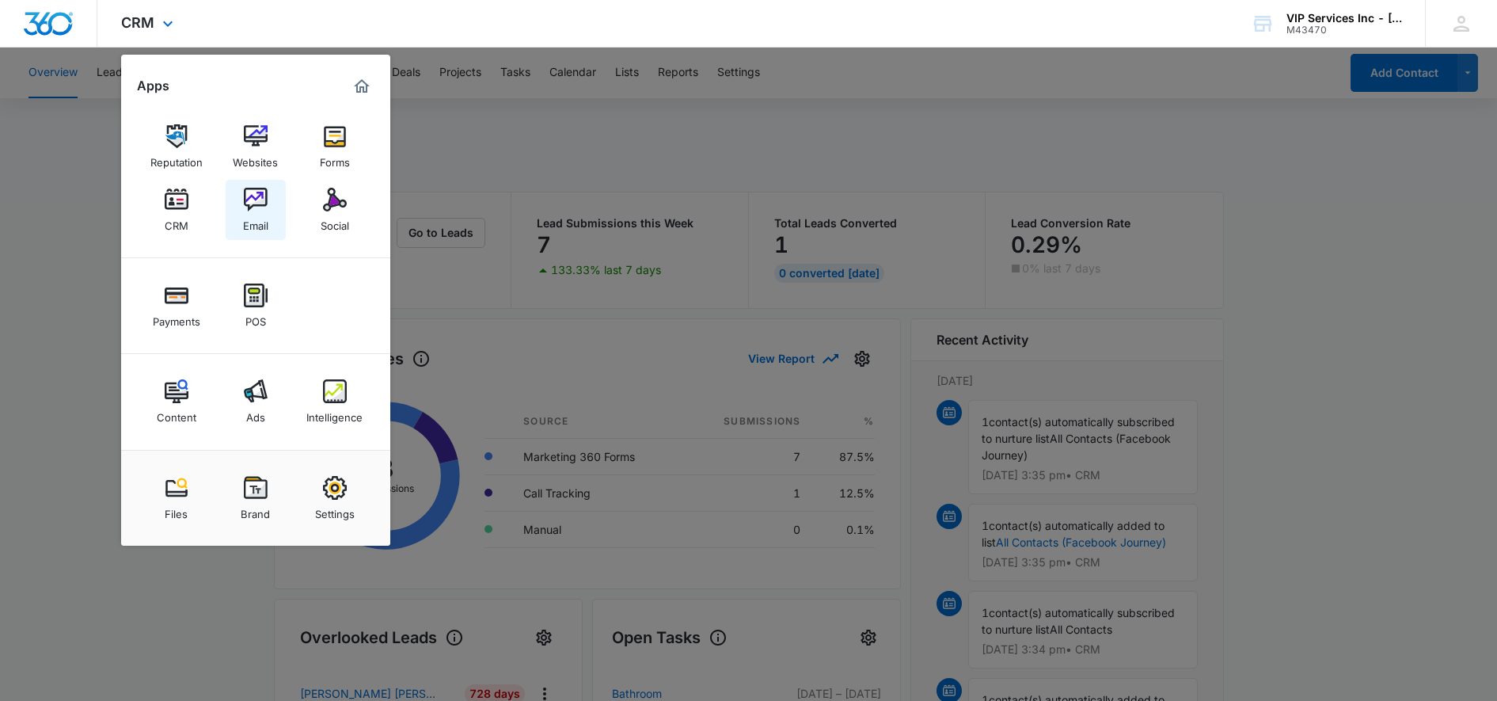
click at [245, 207] on img at bounding box center [256, 200] width 24 height 24
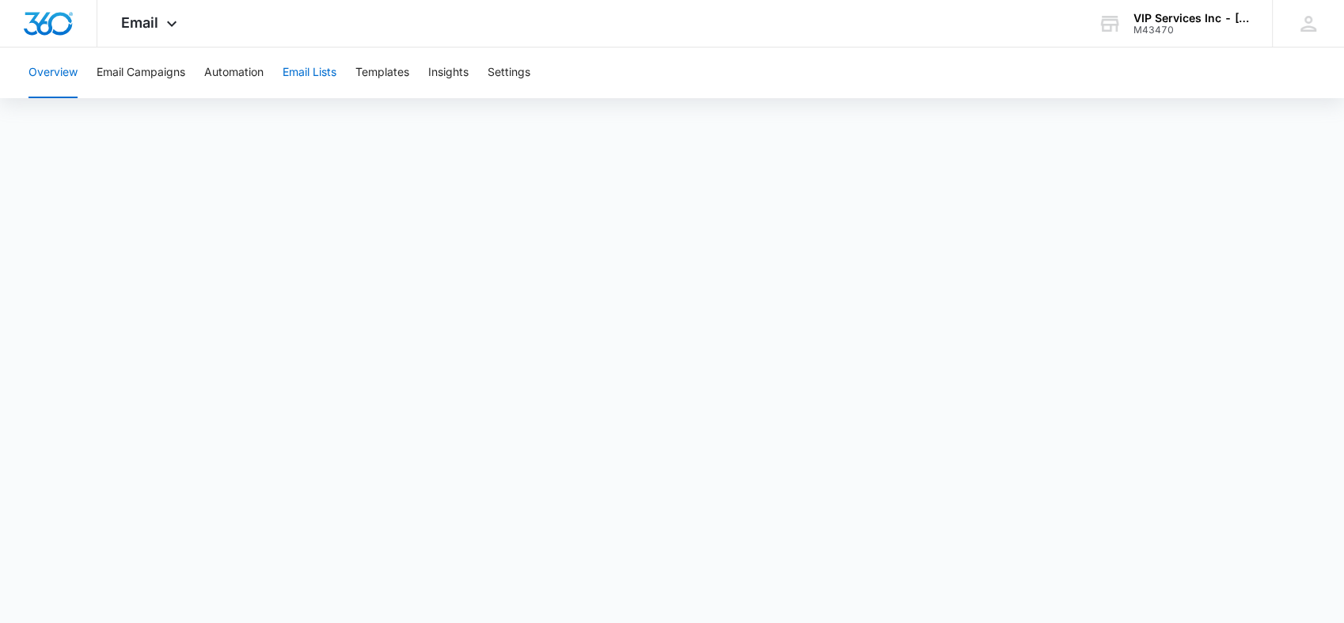
click at [309, 71] on button "Email Lists" at bounding box center [310, 72] width 54 height 51
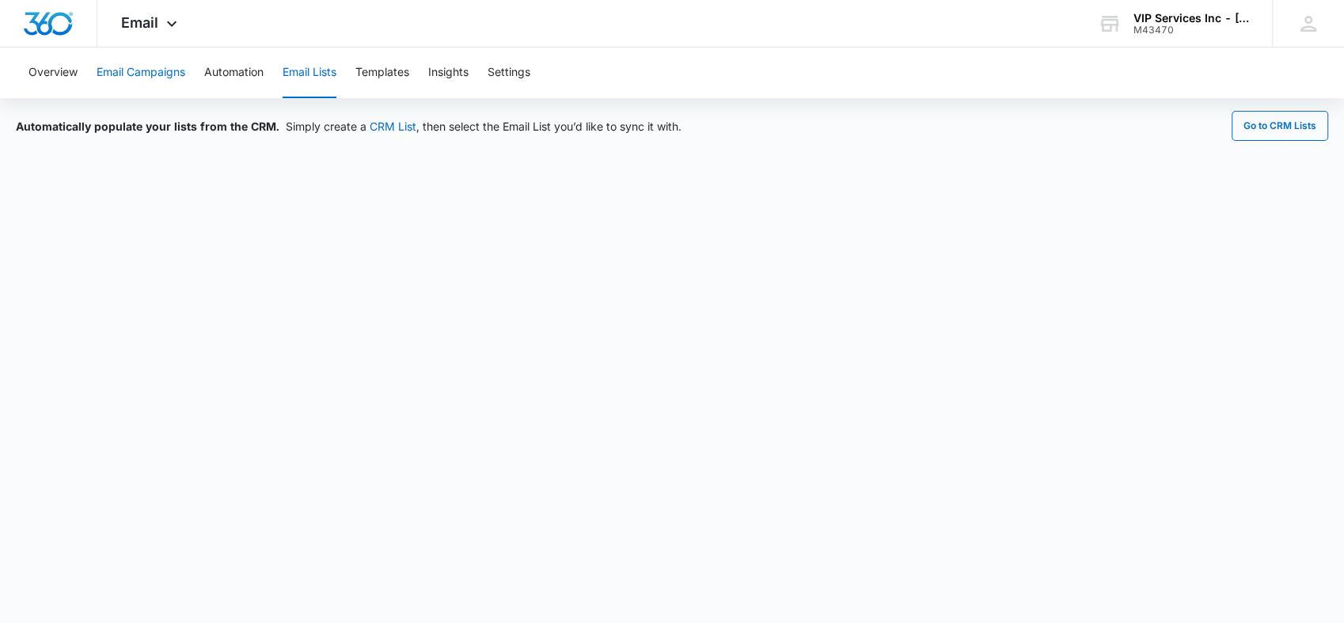
click at [171, 71] on button "Email Campaigns" at bounding box center [141, 72] width 89 height 51
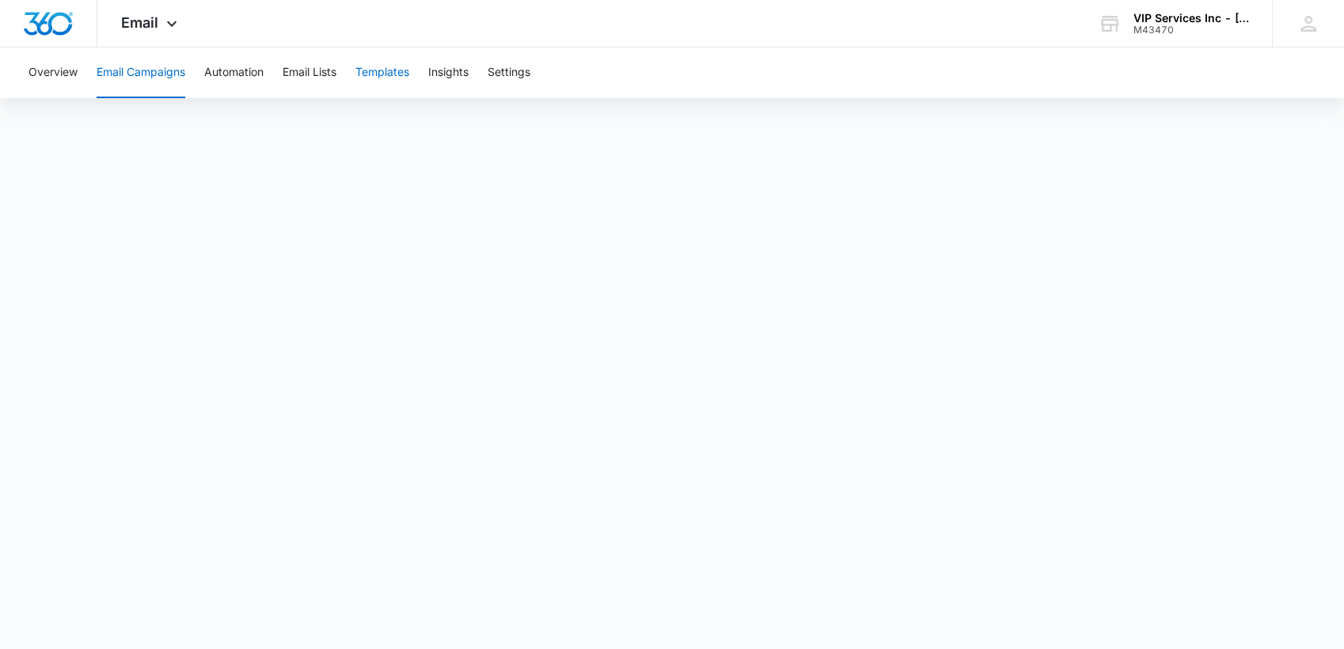
click at [383, 73] on button "Templates" at bounding box center [382, 72] width 54 height 51
click at [155, 74] on button "Email Campaigns" at bounding box center [141, 72] width 89 height 51
